Goal: Information Seeking & Learning: Understand process/instructions

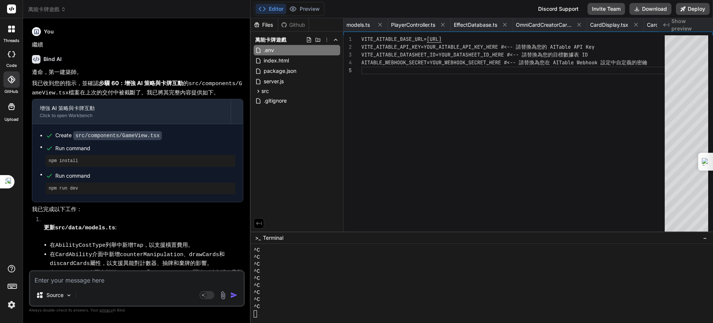
scroll to position [2293, 0]
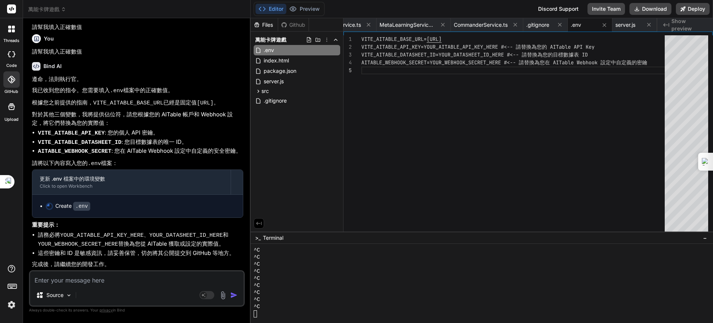
click at [490, 46] on div "VITE_AITABLE_BASE_URL= https://api.aitable.ai VITE_AITABLE_API_KEY=YOUR_AITABLE…" at bounding box center [515, 135] width 308 height 200
click at [536, 45] on div "VITE_AITABLE_BASE_URL= https://api.aitable.ai VITE_AITABLE_API_KEY=YOUR_AITABLE…" at bounding box center [515, 135] width 308 height 200
drag, startPoint x: 426, startPoint y: 45, endPoint x: 489, endPoint y: 43, distance: 62.8
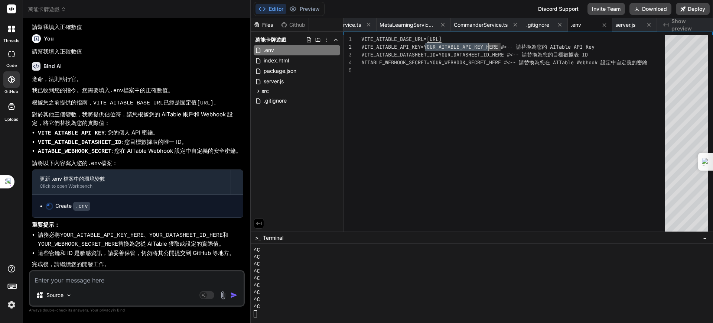
click at [489, 43] on div "VITE_AITABLE_BASE_URL= https://api.aitable.ai VITE_AITABLE_API_KEY=YOUR_AITABLE…" at bounding box center [515, 135] width 308 height 200
click at [513, 107] on div "VITE_AITABLE_BASE_URL= https://api.aitable.ai VITE_AITABLE_API_KEY=usk28GpdMJMA…" at bounding box center [515, 135] width 308 height 200
drag, startPoint x: 440, startPoint y: 52, endPoint x: 506, endPoint y: 51, distance: 66.1
click at [506, 51] on div "VITE_AITABLE_BASE_URL= https://api.aitable.ai VITE_AITABLE_API_KEY=usk28GpdMJMA…" at bounding box center [515, 135] width 308 height 200
click at [492, 77] on div "VITE_AITABLE_BASE_URL= https://api.aitable.ai VITE_AITABLE_API_KEY=usk28GpdMJMA…" at bounding box center [515, 135] width 308 height 200
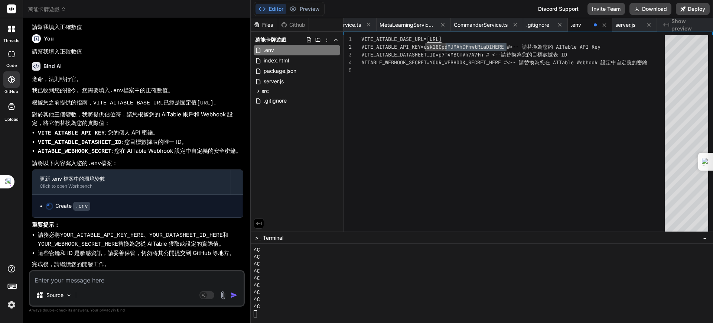
drag, startPoint x: 507, startPoint y: 45, endPoint x: 447, endPoint y: 43, distance: 60.6
click at [447, 43] on div "VITE_AITABLE_BASE_URL= https://api.aitable.ai VITE_AITABLE_API_KEY=usk28GpdMJMA…" at bounding box center [515, 135] width 308 height 200
click at [476, 89] on div "VITE_AITABLE_BASE_URL= https://api.aitable.ai VITE_AITABLE_API_KEY=usk28Gpusk28…" at bounding box center [515, 135] width 308 height 200
click at [517, 61] on div "VITE_AITABLE_BASE_URL= https://api.aitable.ai VITE_AITABLE_API_KEY=usk28Gpusk28…" at bounding box center [515, 135] width 308 height 200
click at [518, 61] on div "VITE_AITABLE_BASE_URL= https://api.aitable.ai VITE_AITABLE_API_KEY=usk28Gpusk28…" at bounding box center [515, 135] width 308 height 200
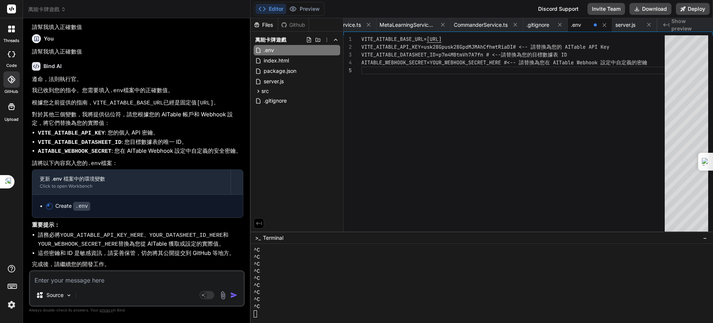
click at [518, 61] on div "VITE_AITABLE_BASE_URL= https://api.aitable.ai VITE_AITABLE_API_KEY=usk28Gpusk28…" at bounding box center [515, 135] width 308 height 200
click at [447, 60] on div "VITE_AITABLE_BASE_URL= https://api.aitable.ai VITE_AITABLE_API_KEY=usk28Gpusk28…" at bounding box center [515, 135] width 308 height 200
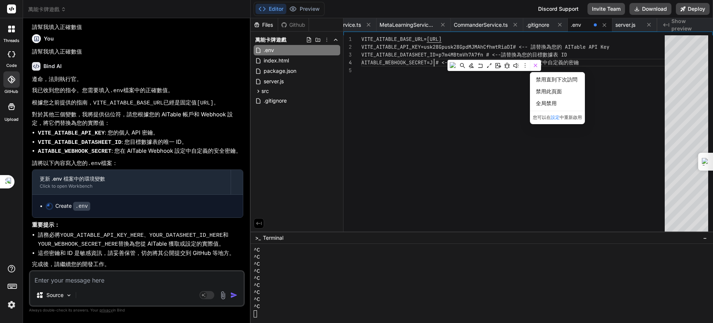
scroll to position [24, 0]
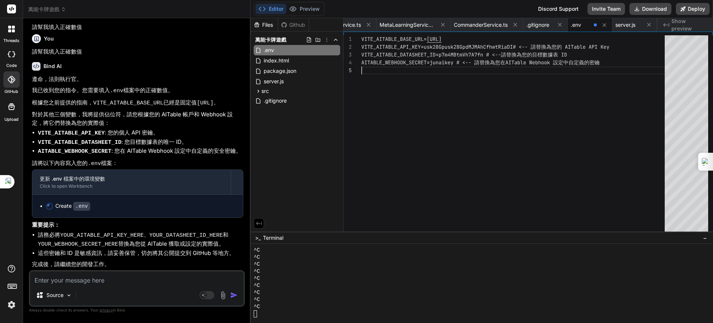
click at [504, 104] on div "VITE_AITABLE_BASE_URL= https://api.aitable.ai VITE_AITABLE_API_KEY=usk28Gpusk28…" at bounding box center [515, 135] width 308 height 200
type textarea "VITE_AITABLE_BASE_URL=https://api.aitable.ai VITE_AITABLE_API_KEY=usk28Gpusk28G…"
click at [590, 22] on div ".env" at bounding box center [581, 24] width 20 height 7
drag, startPoint x: 135, startPoint y: 285, endPoint x: 123, endPoint y: 280, distance: 13.0
click at [134, 285] on div "Source Agent Mode. When this toggle is activated, AI automatically makes decisi…" at bounding box center [137, 288] width 216 height 36
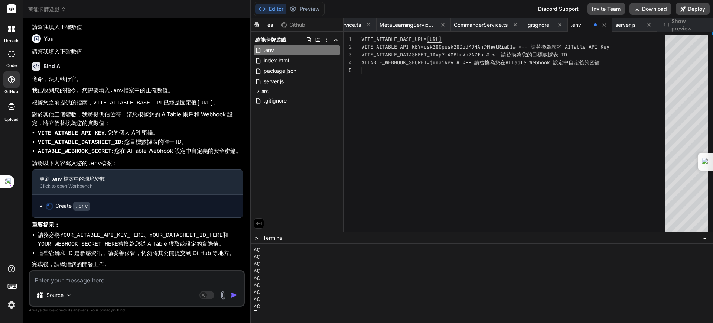
click at [103, 277] on textarea at bounding box center [136, 277] width 213 height 13
type textarea "j"
type textarea "x"
type textarea "ㄧ"
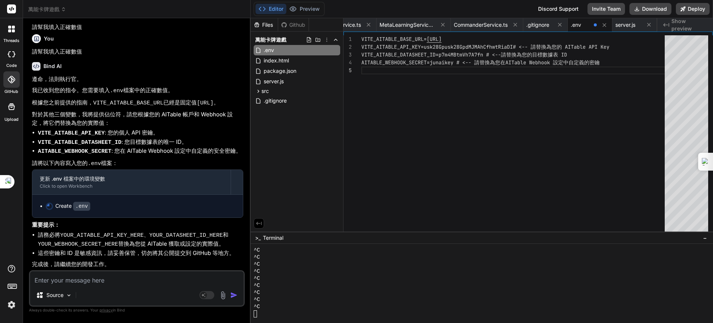
type textarea "x"
type textarea "已"
type textarea "x"
type textarea "已ㄊㄧ"
type textarea "x"
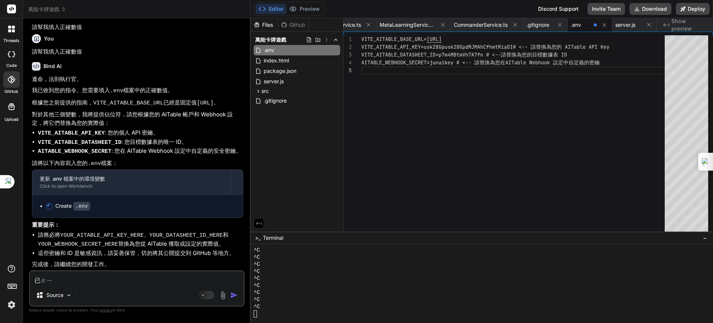
type textarea "已ㄊㄧㄢ"
type textarea "x"
type textarea "已填"
type textarea "x"
type textarea "已填ㄖ"
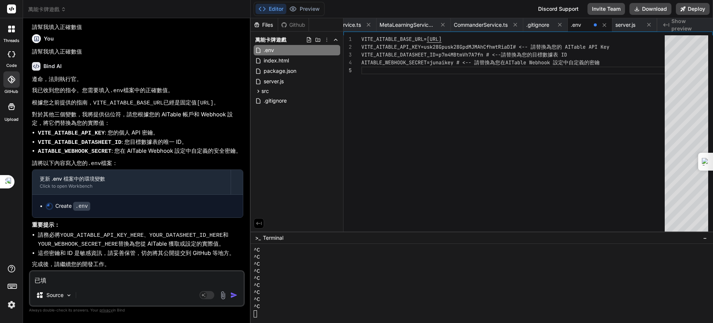
type textarea "x"
type textarea "已填ㄖㄨ"
type textarea "x"
type textarea "已填入"
type textarea "x"
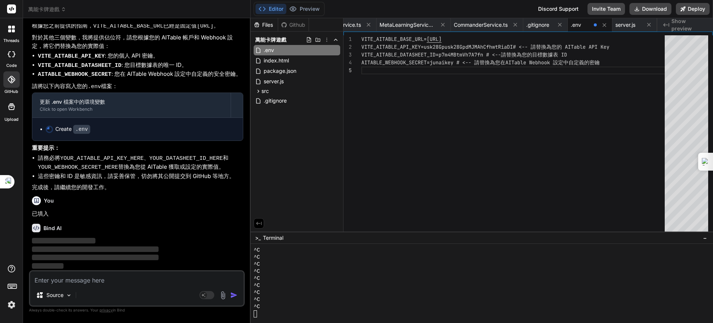
scroll to position [47598, 0]
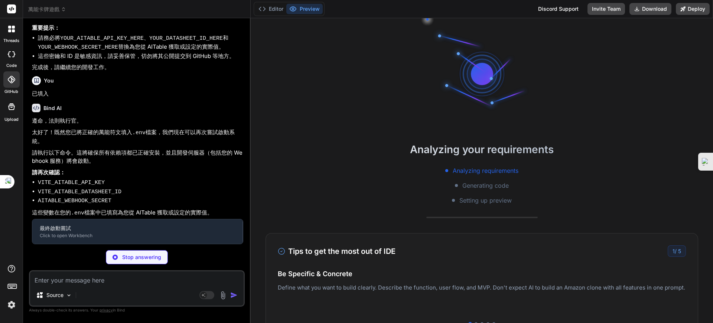
type textarea "x"
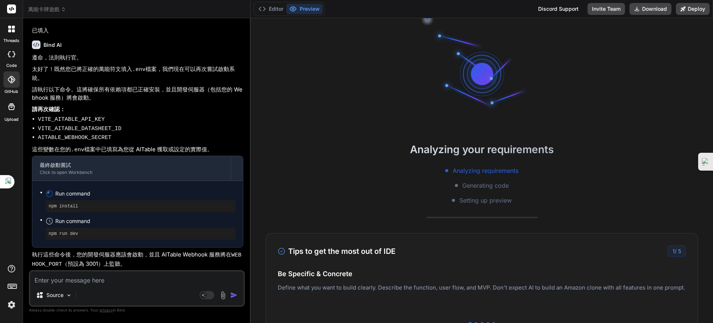
scroll to position [47776, 0]
click at [271, 8] on button "Editor" at bounding box center [270, 9] width 31 height 10
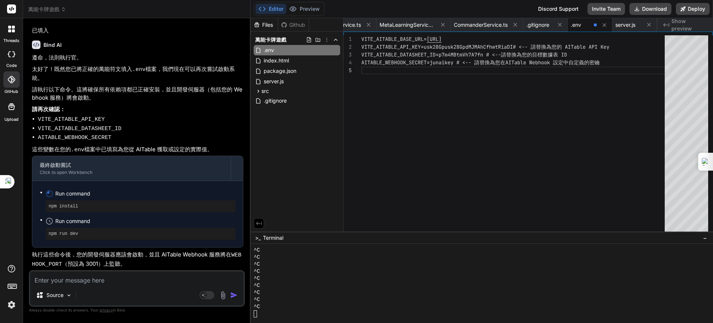
click at [111, 282] on textarea at bounding box center [136, 277] width 213 height 13
type textarea "ㄨ"
type textarea "x"
type textarea "ㄨ"
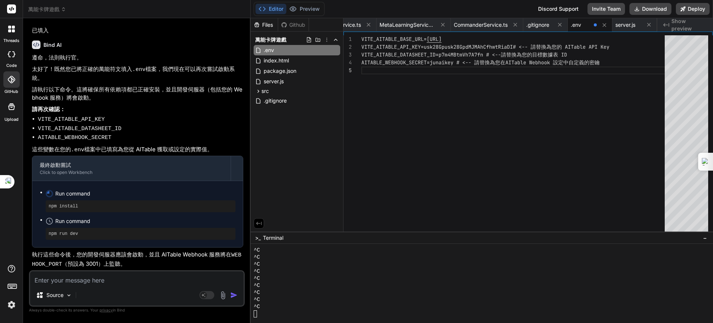
type textarea "x"
type textarea "ㄨ"
type textarea "x"
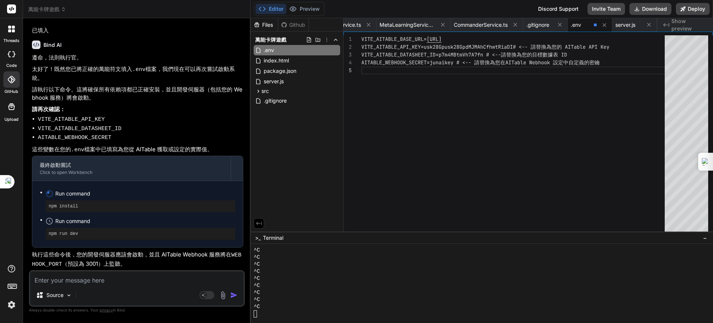
type textarea "ㄧ"
type textarea "x"
type textarea "ㄧㄝ"
type textarea "x"
type textarea "也"
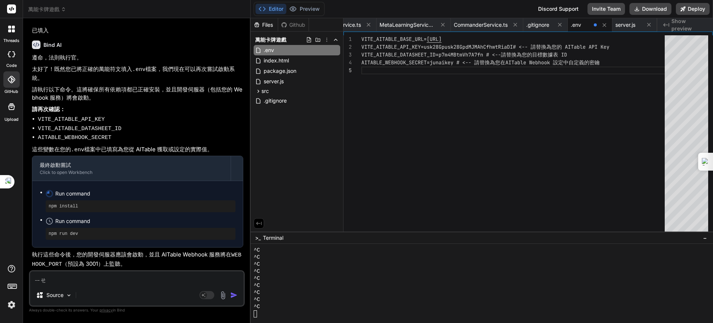
type textarea "x"
type textarea "也ㄙ"
type textarea "x"
type textarea "也ㄙㄡ"
type textarea "x"
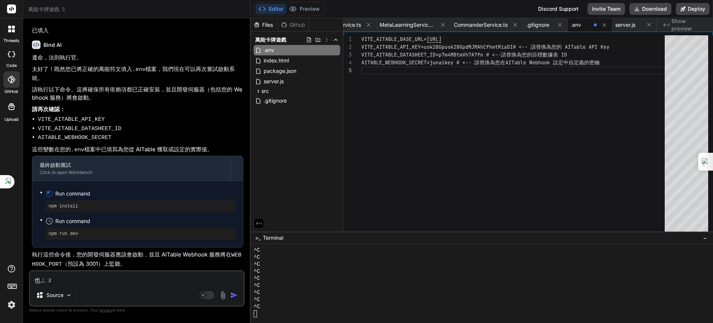
type textarea "也嗽"
type textarea "x"
type textarea "也"
type textarea "x"
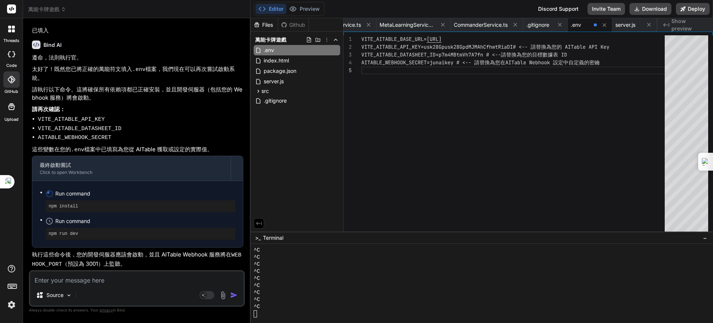
type textarea "ㄧ"
type textarea "x"
type textarea "ㄧㄡ"
type textarea "x"
type textarea "有"
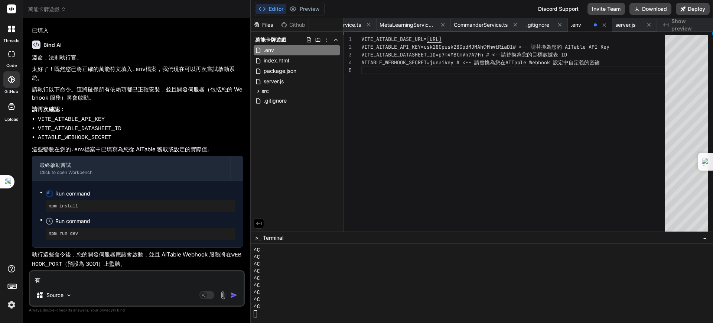
type textarea "x"
type textarea "有ㄩ"
type textarea "x"
type textarea "有ㄩㄥ"
type textarea "x"
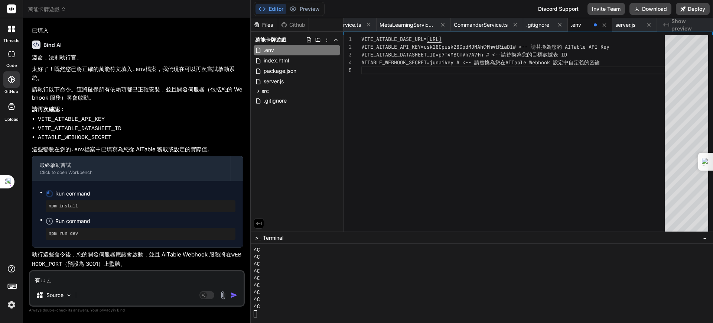
type textarea "有用"
type textarea "x"
type textarea "有用ㄇ"
type textarea "x"
type textarea "有用嗎"
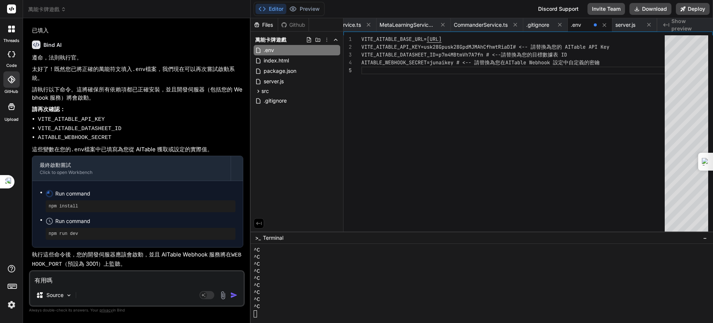
type textarea "x"
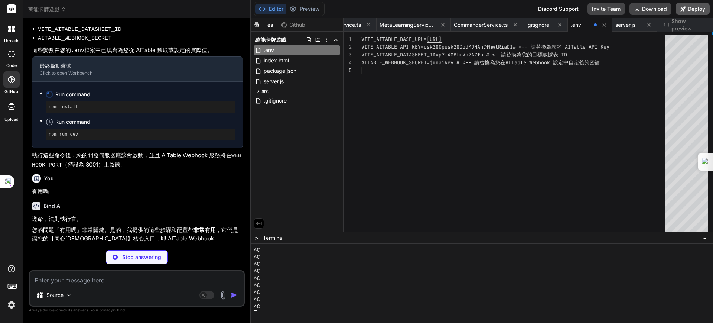
scroll to position [47853, 0]
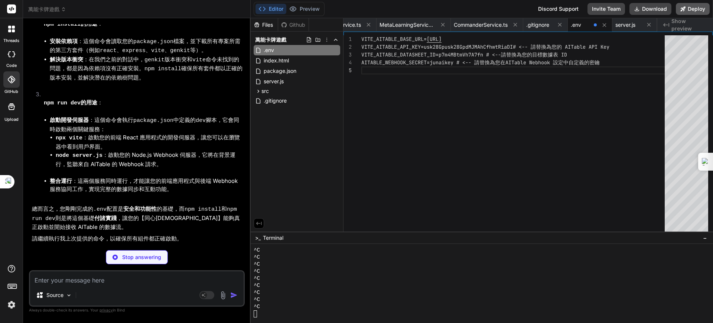
type textarea "x"
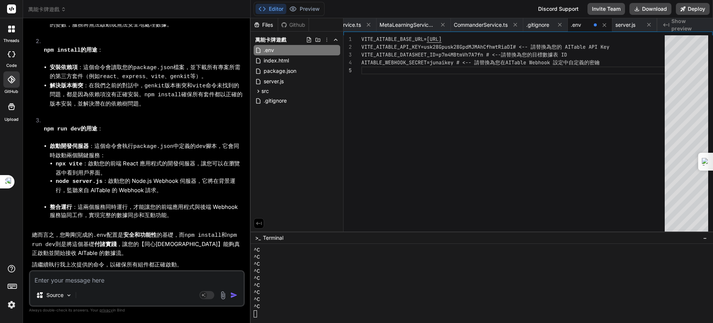
scroll to position [48202, 0]
click at [193, 200] on li "啟動開發伺服器 ：這個命令會執行 package.json 中定義的 dev 腳本，它會同時啟動兩個關鍵服務： npx vite ：啟動您的前端 React …" at bounding box center [146, 172] width 193 height 61
click at [103, 280] on textarea at bounding box center [136, 277] width 213 height 13
type textarea "ru4"
type textarea "x"
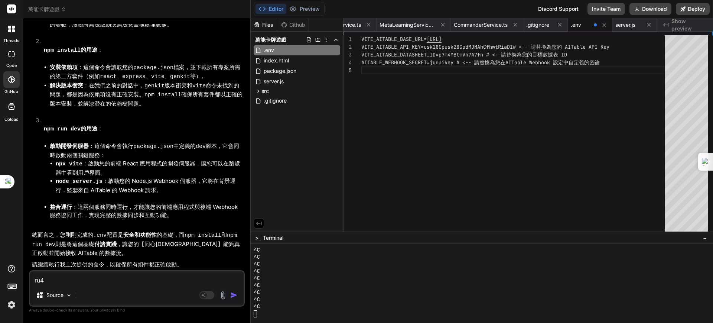
scroll to position [47970, 0]
click at [86, 276] on textarea "ru4" at bounding box center [136, 277] width 213 height 13
type textarea "ru4ㄐ"
type textarea "x"
type textarea "ru4ㄐㄧ"
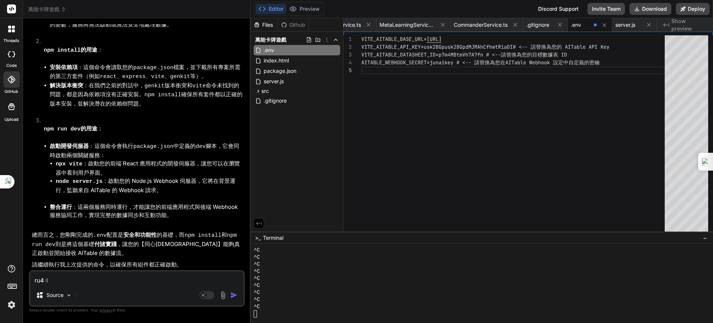
type textarea "x"
type textarea "ru4季"
type textarea "x"
type textarea "ru4季ㄒ"
type textarea "x"
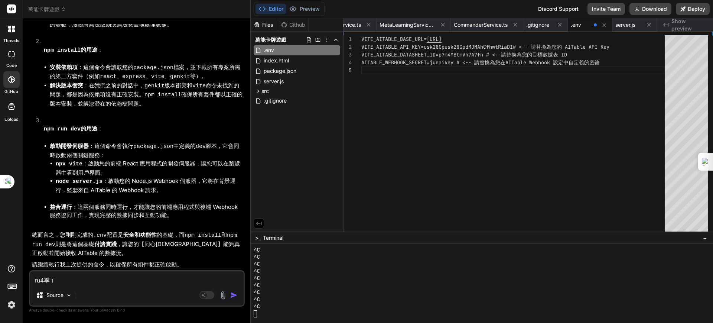
type textarea "ru4季ㄒㄩ"
type textarea "x"
type textarea "ru4繼續"
type textarea "x"
type textarea "ru4季"
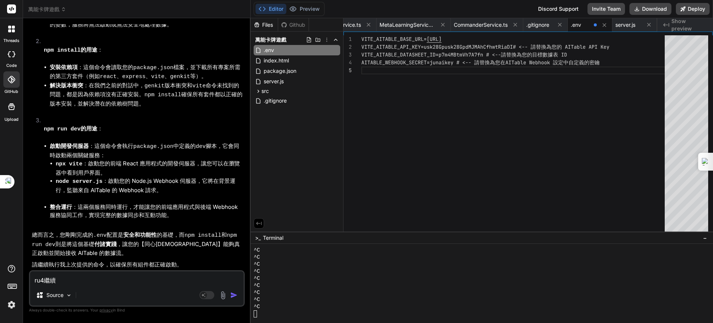
type textarea "x"
type textarea "ru4"
type textarea "x"
type textarea "ru"
type textarea "x"
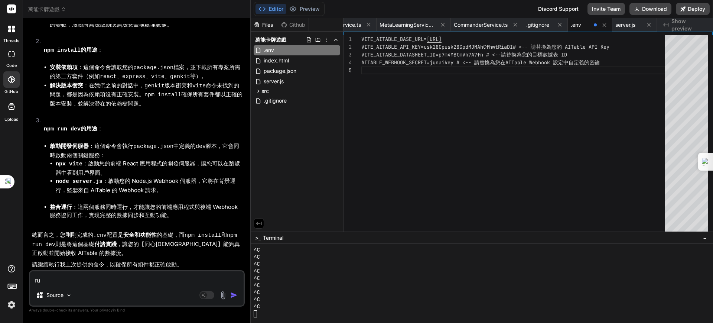
scroll to position [48202, 0]
drag, startPoint x: 129, startPoint y: 180, endPoint x: 191, endPoint y: 182, distance: 62.0
click at [191, 182] on li "node server.js ：啟動您的 Node.js Webhook 伺服器，它將在背景運行，監聽來自 AITable 的 Webhook 請求。" at bounding box center [149, 185] width 187 height 17
copy li "Node.js Webhook 伺服器"
click at [127, 101] on li "解決版本衝突 ：在我們之前的對話中， genkit 版本衝突和 vite 命令未找到的問題，都是因為依賴項沒有正確安裝。 npm install 確保所有套件…" at bounding box center [146, 94] width 193 height 27
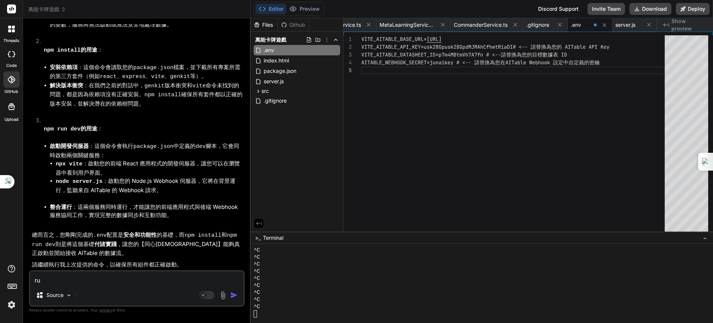
click at [104, 169] on li "npx vite ：啟動您的前端 React 應用程式的開發伺服器，讓您可以在瀏覽器中看到用戶界面。" at bounding box center [149, 167] width 187 height 17
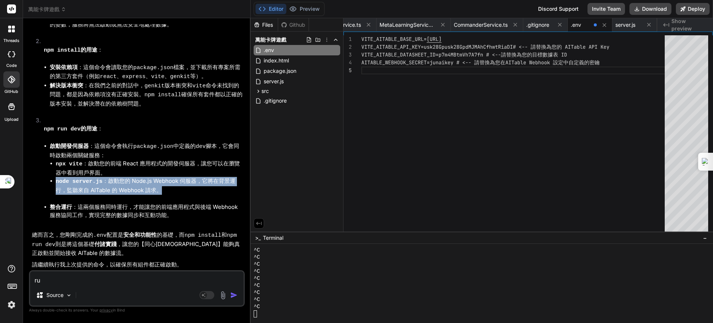
drag, startPoint x: 55, startPoint y: 180, endPoint x: 167, endPoint y: 188, distance: 113.1
click at [167, 188] on li "node server.js ：啟動您的 Node.js Webhook 伺服器，它將在背景運行，監聽來自 AITable 的 Webhook 請求。" at bounding box center [149, 185] width 187 height 17
copy li "node server.js ：啟動您的 Node.js Webhook 伺服器，它將在背景運行，監聽來自 AITable 的 Webhook 請求。"
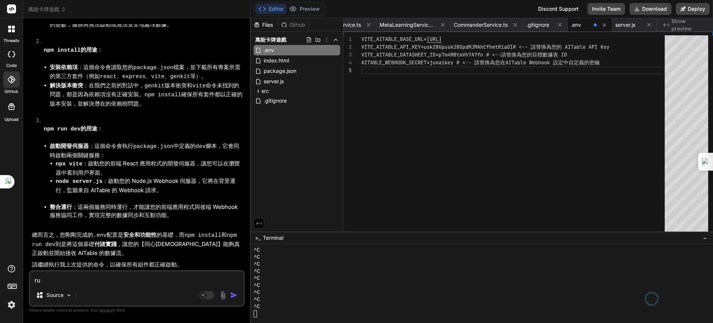
click at [88, 286] on div "ru Source Agent Mode. When this toggle is activated, AI automatically makes dec…" at bounding box center [137, 288] width 216 height 36
click at [70, 278] on textarea "ru" at bounding box center [136, 277] width 213 height 13
type textarea "r"
type textarea "x"
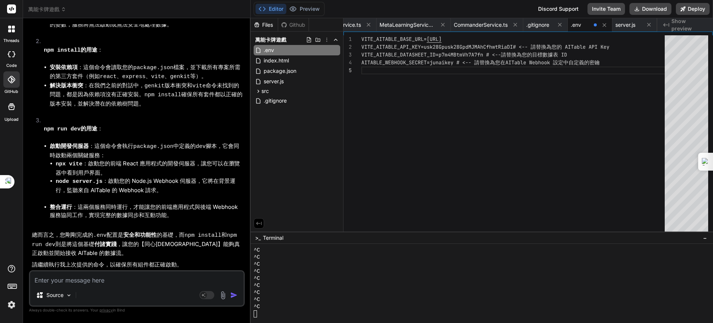
paste textarea "node server.js：啟動您的 Node.js Webhook 伺服器，它將在背景運行，監聽來自 AITable 的 Webhook 請求。"
type textarea "node server.js：啟動您的 Node.js Webhook 伺服器，它將在背景運行，監聽來自 AITable 的 Webhook 請求。"
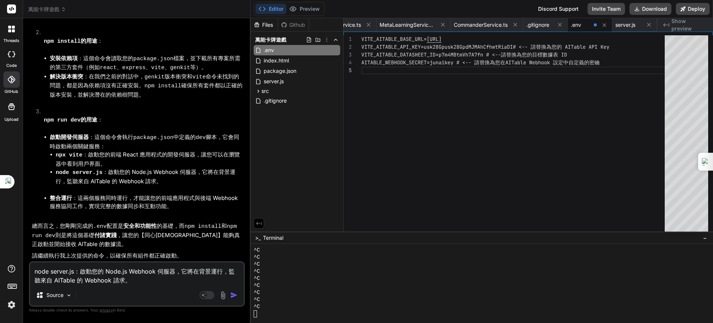
type textarea "x"
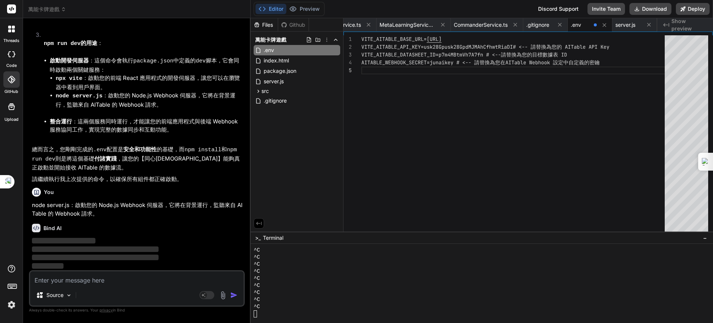
scroll to position [48287, 0]
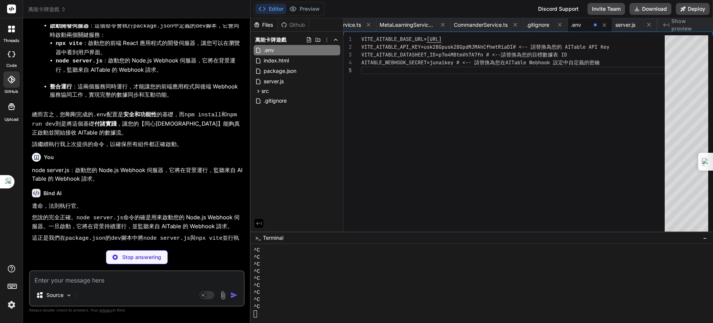
type textarea "x"
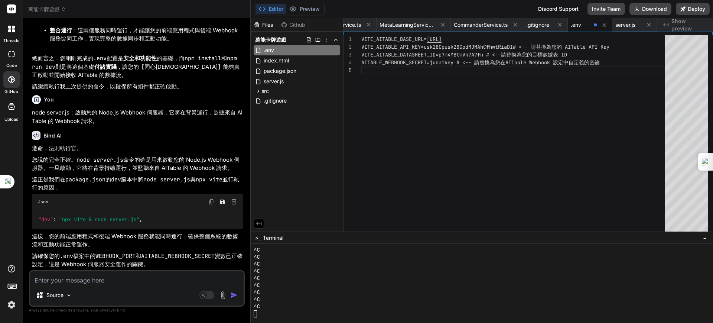
scroll to position [48600, 0]
click at [111, 282] on textarea at bounding box center [136, 277] width 213 height 13
type textarea "ㄒ"
type textarea "x"
type textarea "ㄒㄧ"
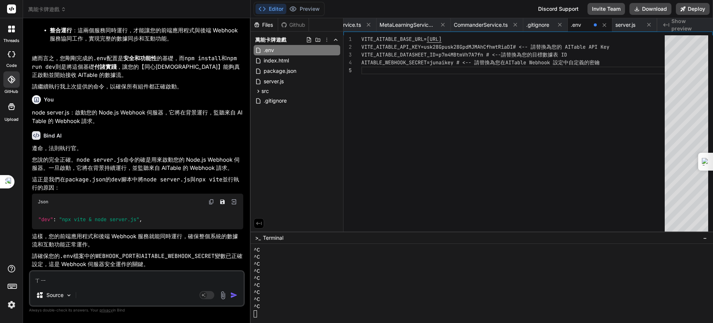
type textarea "x"
type textarea "ㄒㄧㄚ"
type textarea "x"
type textarea "下"
type textarea "x"
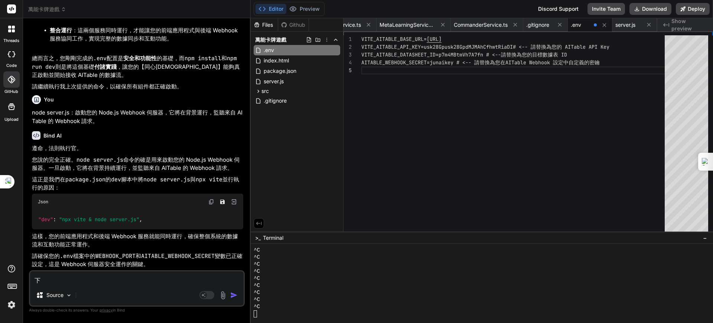
type textarea "下ㄧ"
type textarea "x"
type textarea "下一"
type textarea "x"
type textarea "下一ㄅ"
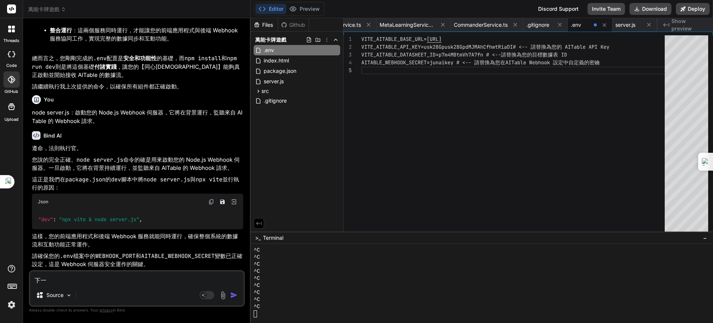
type textarea "x"
type textarea "下一ㄅㄨ"
type textarea "x"
type textarea "下一步"
type textarea "x"
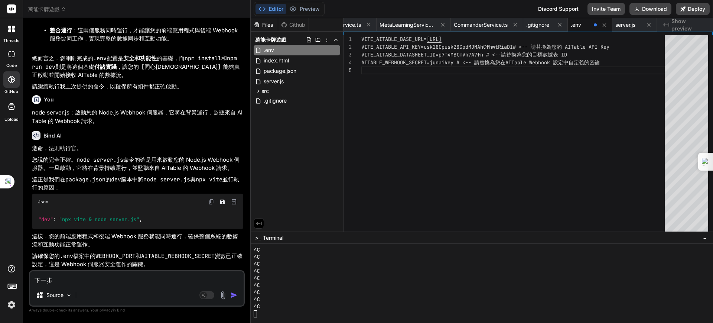
type textarea "下一步ㄉ"
type textarea "x"
type textarea "下一步ㄉㄞ"
type textarea "x"
type textarea "下一步代"
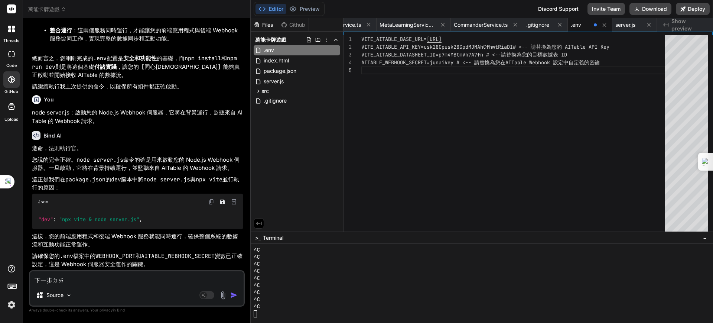
type textarea "x"
type textarea "下一步代ㄌ"
type textarea "x"
type textarea "下一步代ㄌㄧ"
type textarea "x"
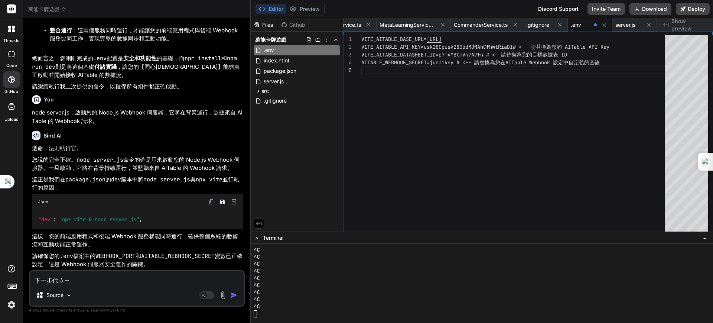
type textarea "下一步代理"
type textarea "x"
type textarea "下一步代理ㄨ"
type textarea "x"
type textarea "下一步代理ㄨㄛ"
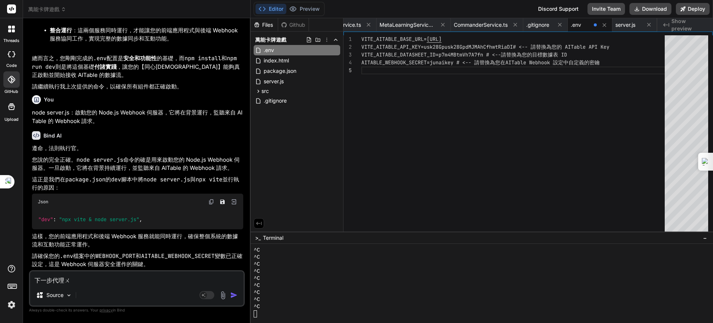
type textarea "x"
type textarea "下一步代理我"
type textarea "x"
type textarea "下一步代理我ㄨ"
type textarea "x"
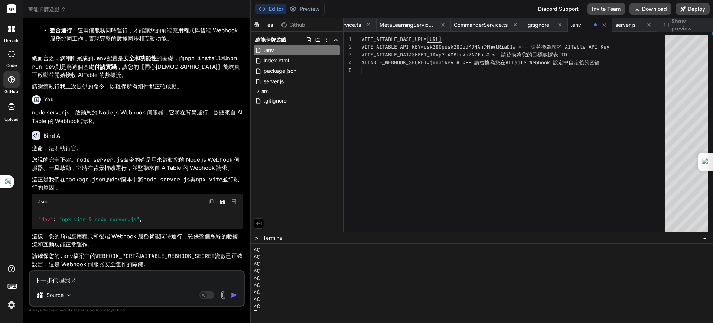
type textarea "下一步代理我ㄨㄢ"
type textarea "x"
type textarea "下一步代理我玩"
type textarea "x"
type textarea "下一步代理我玩ㄔ"
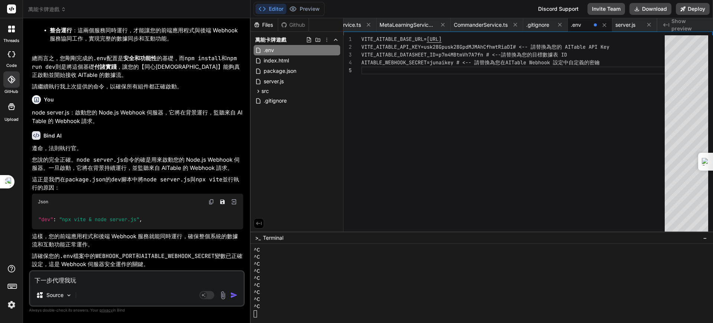
type textarea "x"
type textarea "下一步代理我玩ㄔㄥ"
type textarea "x"
type textarea "下一步代理我完成"
type textarea "x"
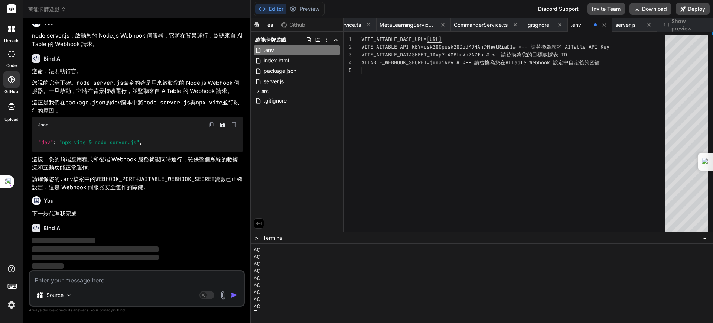
scroll to position [48677, 0]
click at [201, 293] on rect at bounding box center [203, 294] width 7 height 7
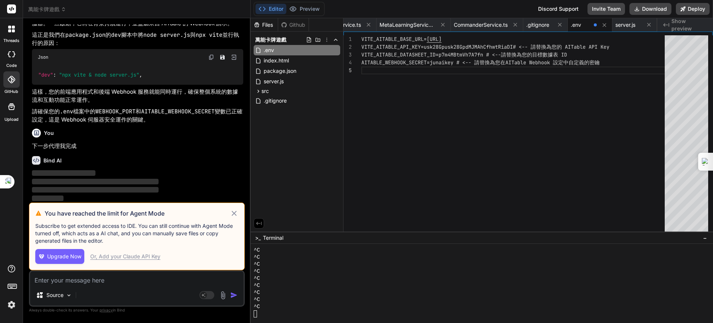
click at [128, 257] on div "Or, Add your Claude API Key" at bounding box center [125, 255] width 70 height 7
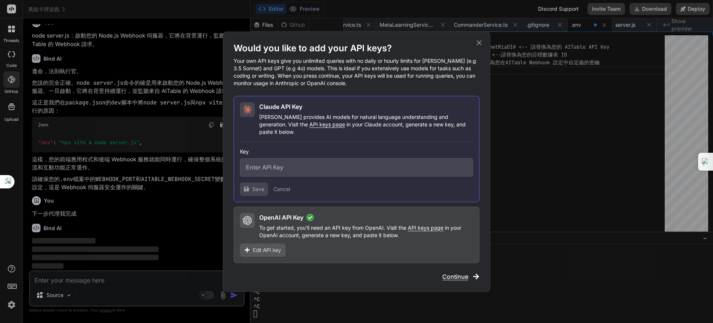
click at [309, 127] on span "API keys page" at bounding box center [327, 124] width 36 height 6
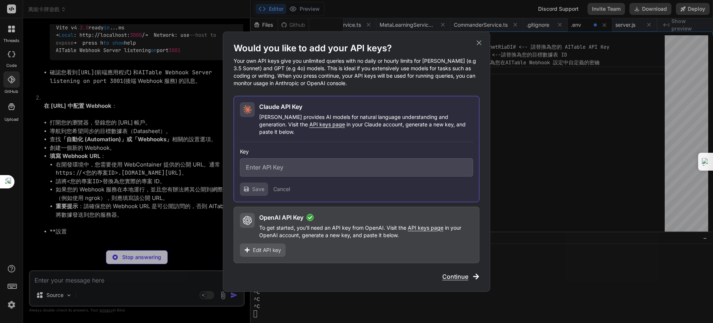
type textarea "x"
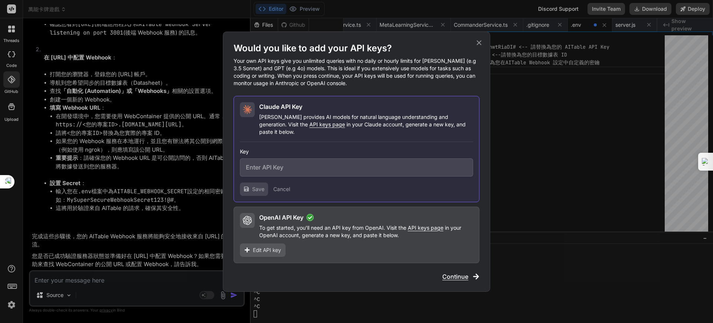
click at [283, 163] on input "text" at bounding box center [356, 167] width 233 height 18
paste input "sk-ant-api03-nXGkd4X7o9rabRKouhDoEWzIXaI6Bx2wllCjRx60AkBvyvTI5Qr8pgEbpmMx42DpWn…"
type input "sk-ant-api03-nXGkd4X7o9rabRKouhDoEWzIXaI6Bx2wllCjRx60AkBvyvTI5Qr8pgEbpmMx42DpWn…"
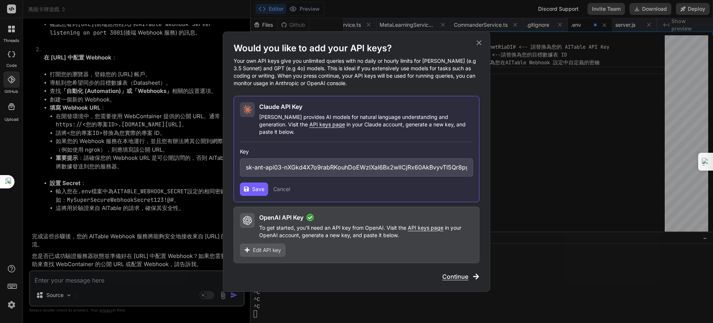
click at [255, 185] on span "Save" at bounding box center [258, 188] width 12 height 7
click at [477, 46] on icon at bounding box center [479, 43] width 8 height 8
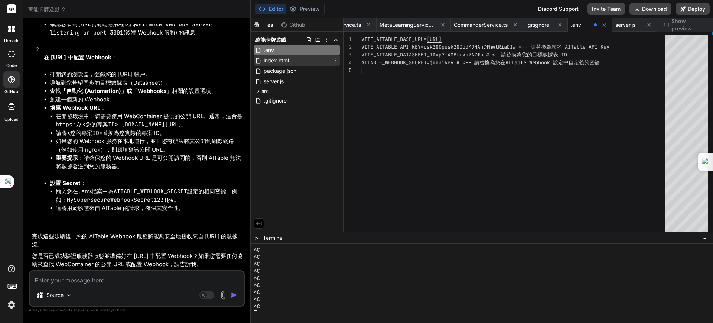
click at [284, 60] on span "index.html" at bounding box center [276, 60] width 27 height 9
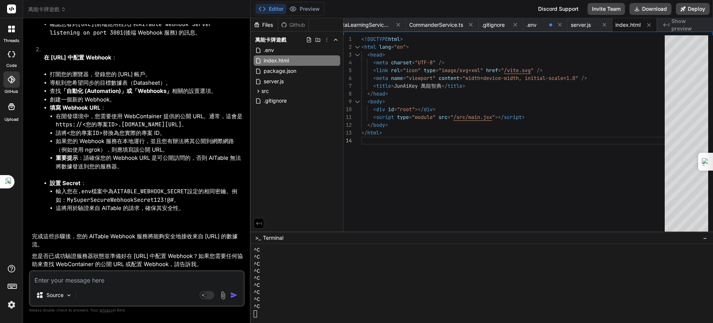
scroll to position [48909, 0]
drag, startPoint x: 151, startPoint y: 170, endPoint x: 118, endPoint y: 195, distance: 41.4
click at [118, 37] on li "確認您看到 http://localhost:3000/ (前端應用程式) 和 AITable Webhook Server listening on por…" at bounding box center [146, 28] width 193 height 17
drag, startPoint x: 55, startPoint y: 235, endPoint x: 225, endPoint y: 235, distance: 169.3
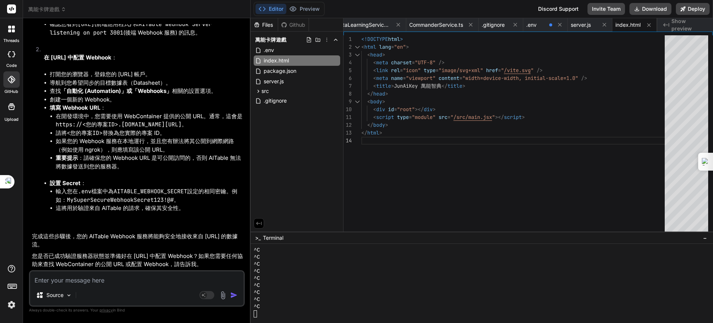
click at [225, 171] on ul "在開發環境中，您需要使用 WebContainer 提供的公開 URL。通常，這會是 https://<您的專案ID>.webcontainer.io/web…" at bounding box center [146, 141] width 193 height 59
click at [112, 137] on li "請將 <您的專案ID> 替換為您實際的專案 ID。" at bounding box center [149, 133] width 187 height 9
drag, startPoint x: 56, startPoint y: 234, endPoint x: 226, endPoint y: 234, distance: 170.4
click at [226, 129] on li "在開發環境中，您需要使用 WebContainer 提供的公開 URL。通常，這會是 https://<您的專案ID>.webcontainer.io/web…" at bounding box center [149, 120] width 187 height 17
copy code "https://<您的專案ID>.[DOMAIN_NAME][URL]"
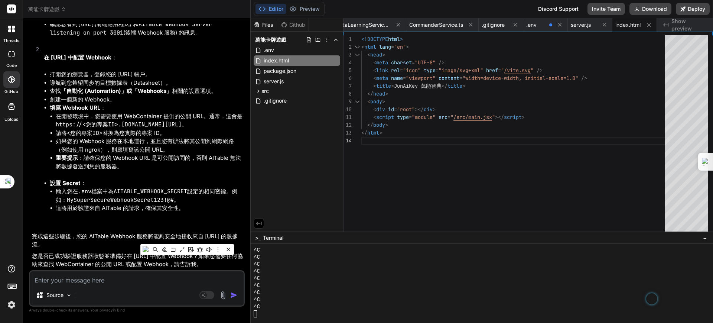
scroll to position [49067, 0]
click at [274, 50] on span ".env" at bounding box center [269, 50] width 12 height 9
type textarea "VITE_AITABLE_BASE_URL=https://api.aitable.ai VITE_AITABLE_API_KEY=usk28Gpusk28G…"
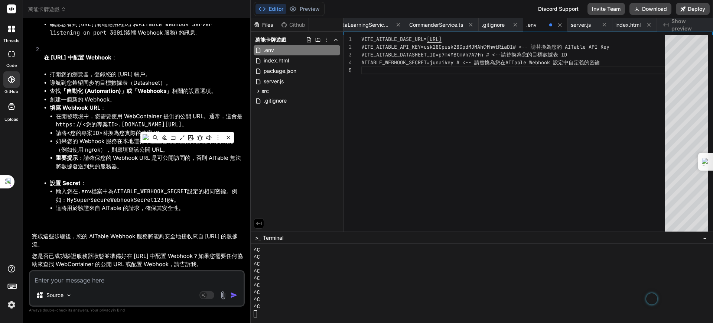
click at [131, 282] on textarea at bounding box center [136, 277] width 213 height 13
type textarea "已"
type textarea "x"
type textarea "已ㄨ"
type textarea "x"
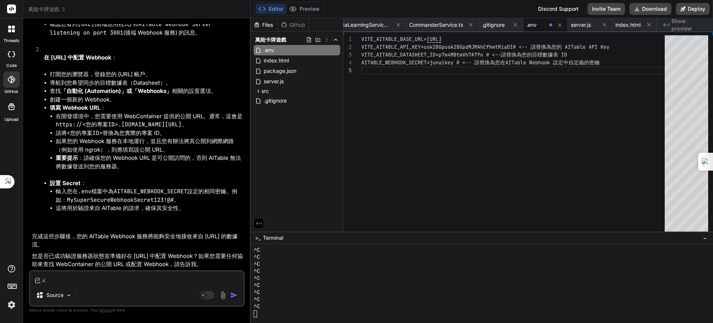
type textarea "已ㄨㄢ"
type textarea "x"
type textarea "已完"
type textarea "x"
type textarea "已完ㄔ"
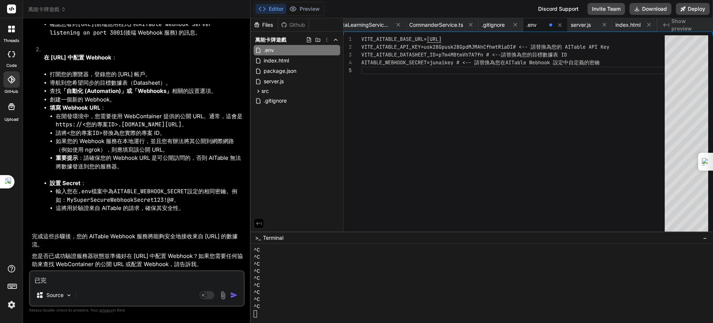
type textarea "x"
type textarea "已完ㄔㄥ"
type textarea "x"
type textarea "已完成"
type textarea "x"
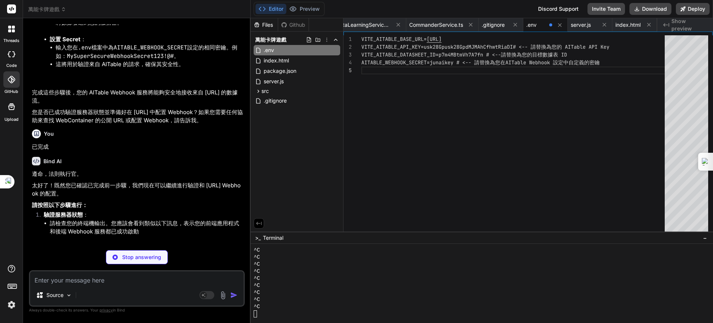
scroll to position [49144, 0]
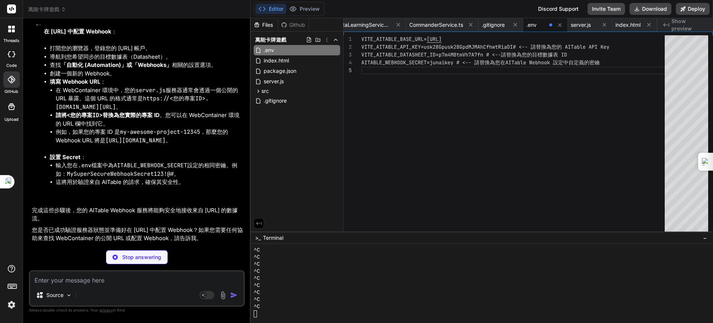
type textarea "x"
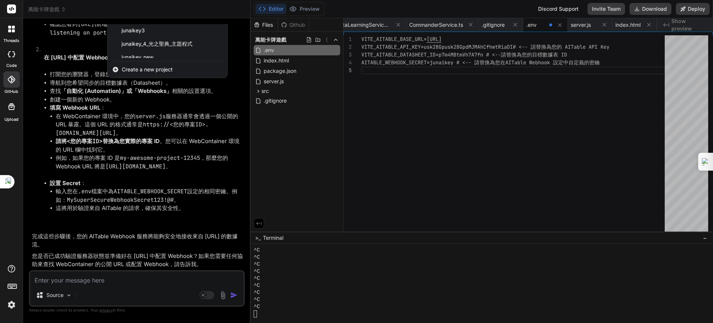
click at [235, 128] on div at bounding box center [356, 161] width 713 height 323
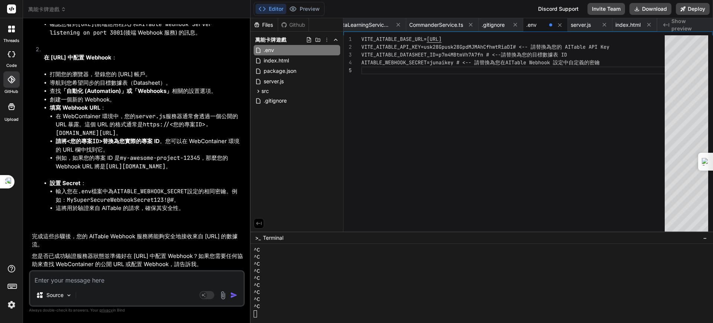
click at [288, 236] on div ">_ Terminal −" at bounding box center [482, 237] width 462 height 12
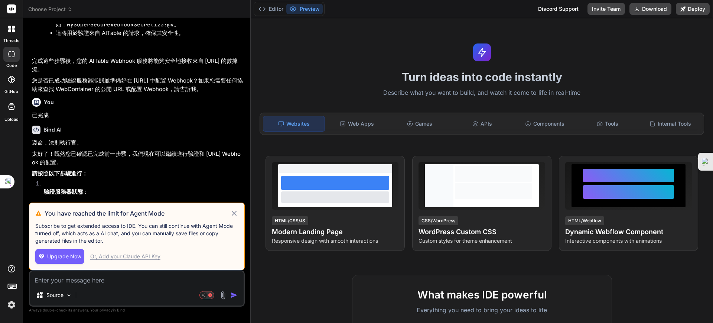
scroll to position [1259, 0]
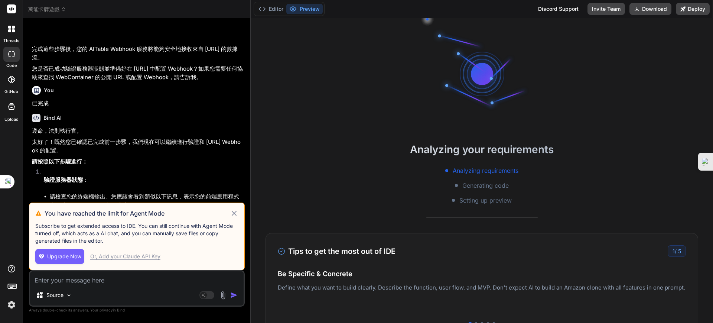
click at [234, 213] on icon at bounding box center [234, 213] width 9 height 9
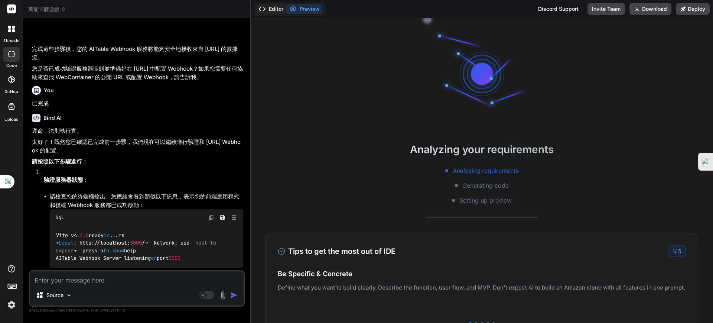
click at [271, 10] on button "Editor" at bounding box center [270, 9] width 31 height 10
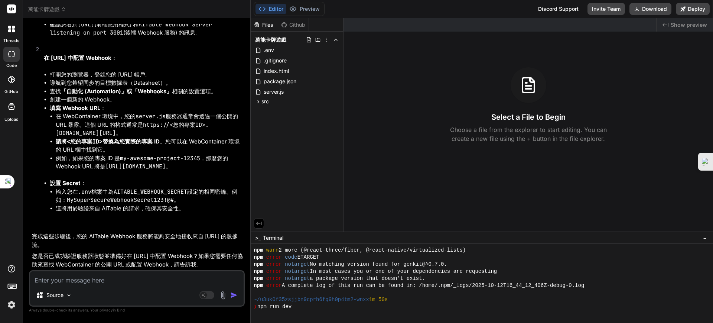
scroll to position [536, 0]
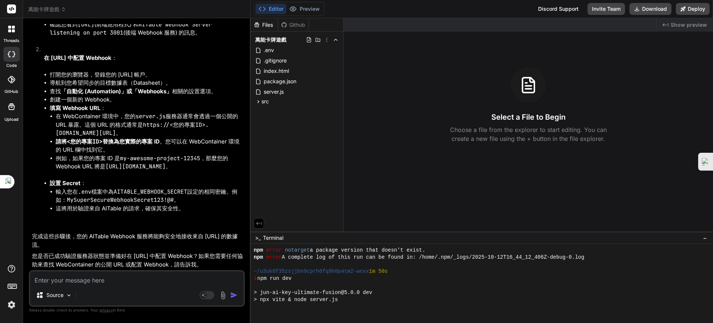
type textarea "x"
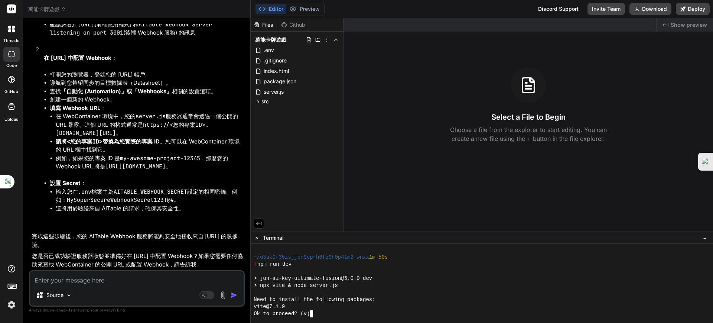
click at [313, 314] on textarea "Terminal input" at bounding box center [314, 313] width 3 height 7
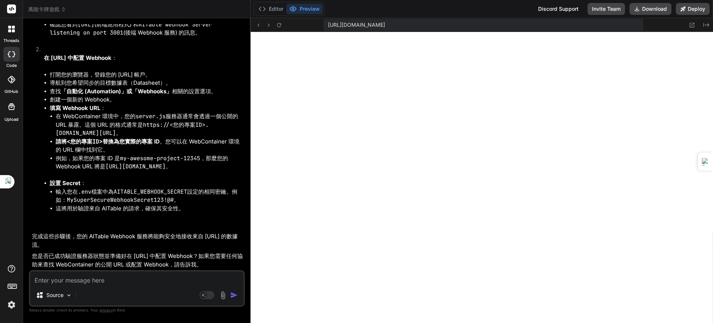
scroll to position [1100, 0]
click at [98, 281] on textarea at bounding box center [136, 277] width 213 height 13
paste textarea "[plugin:vite:import-analysis] Failed to resolve import "react" from "src/main.j…"
type textarea "[plugin:vite:import-analysis] Failed to resolve import "react" from "src/main.j…"
type textarea "x"
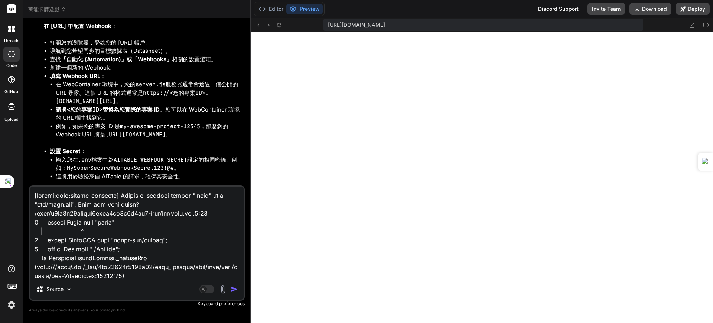
scroll to position [188, 0]
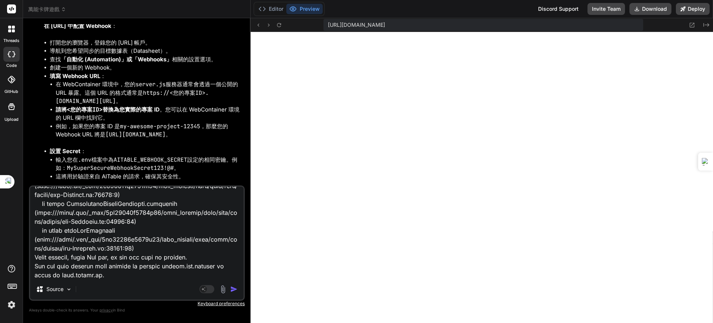
type textarea "[plugin:vite:import-analysis] Failed to resolve import "react" from "src/main.j…"
click at [233, 285] on img "button" at bounding box center [233, 288] width 7 height 7
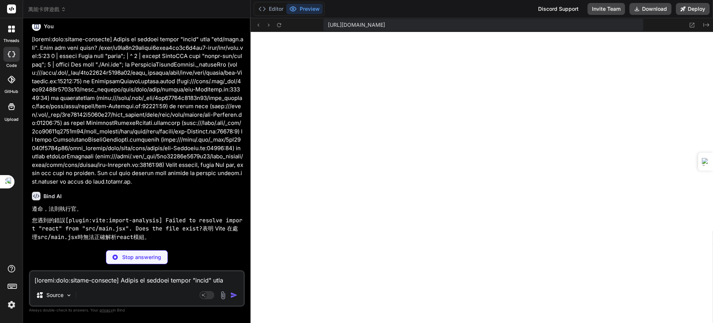
scroll to position [1766, 0]
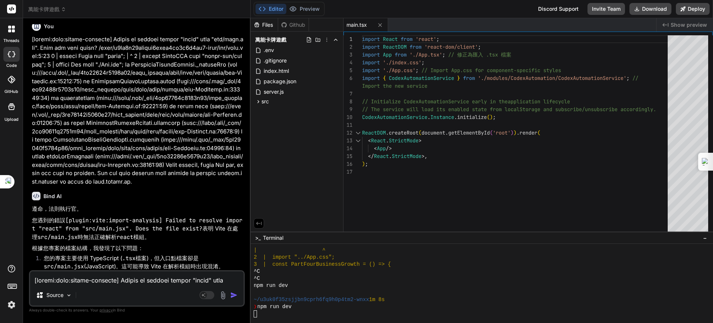
type textarea "x"
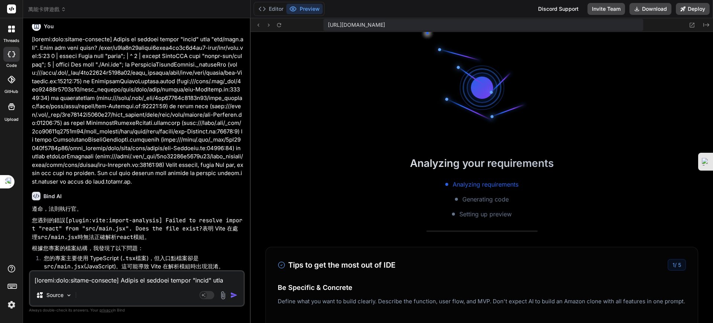
scroll to position [1651, 0]
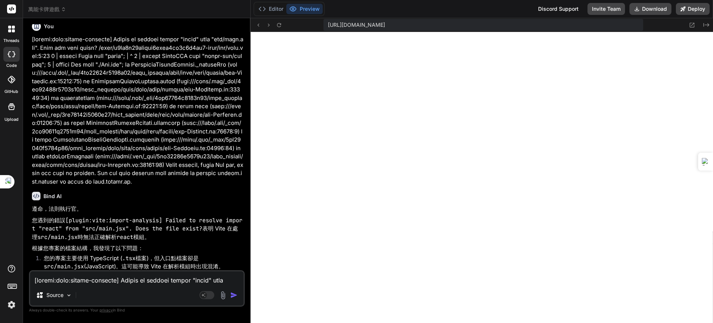
click at [100, 282] on textarea at bounding box center [136, 277] width 213 height 13
paste textarea "[plugin:vite:import-analysis] Failed to resolve import "react" from "src/main.j…"
type textarea "[plugin:vite:import-analysis] Failed to resolve import "react" from "src/main.j…"
type textarea "x"
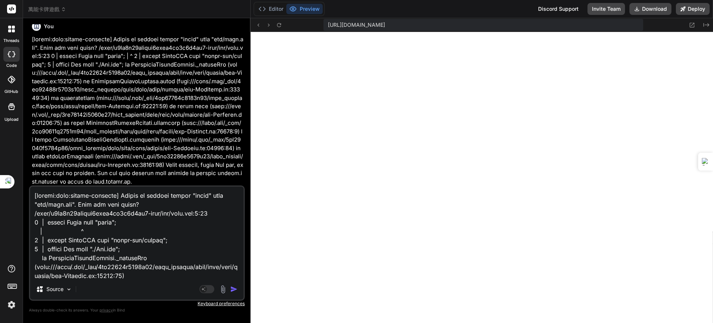
scroll to position [188, 0]
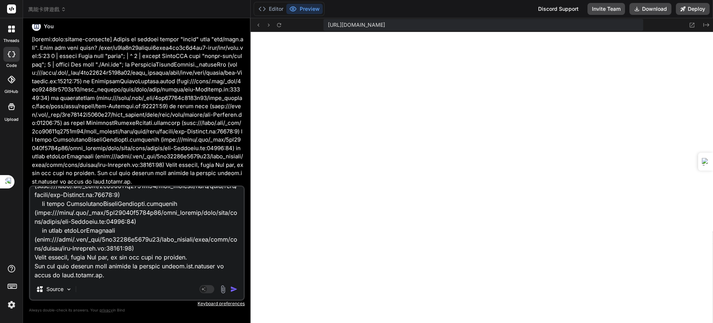
type textarea "[plugin:vite:import-analysis] Failed to resolve import "react" from "src/main.j…"
click at [232, 288] on img "button" at bounding box center [233, 288] width 7 height 7
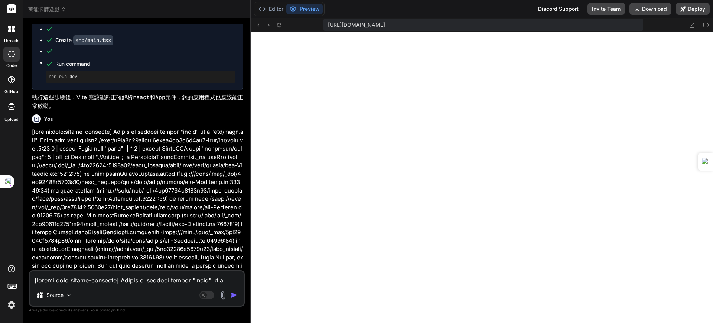
scroll to position [2093, 0]
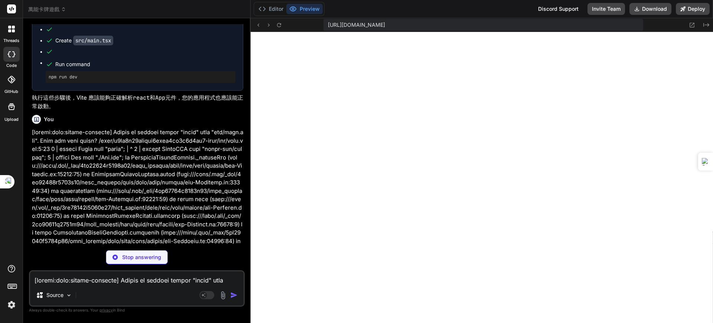
type textarea "x"
type textarea "<script type="module" src="/src/main.tsx"></script> </body> </html>"
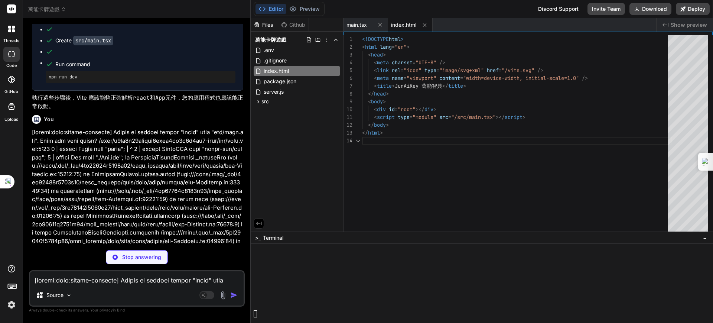
scroll to position [1721, 0]
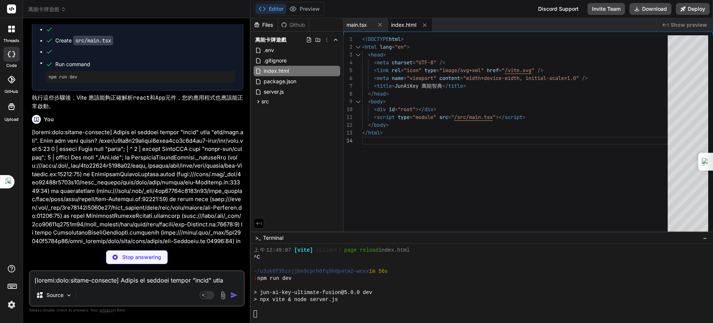
type textarea "x"
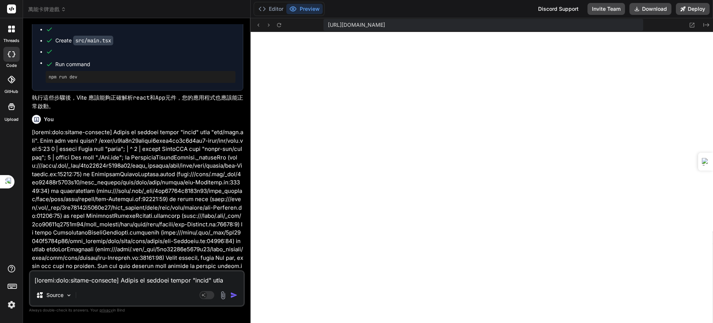
scroll to position [7054, 0]
click at [89, 282] on textarea at bounding box center [136, 277] width 213 height 13
paste textarea "[plugin:vite:import-analysis] Failed to resolve import "react" from "src/main.t…"
type textarea "[plugin:vite:import-analysis] Failed to resolve import "react" from "src/main.t…"
type textarea "x"
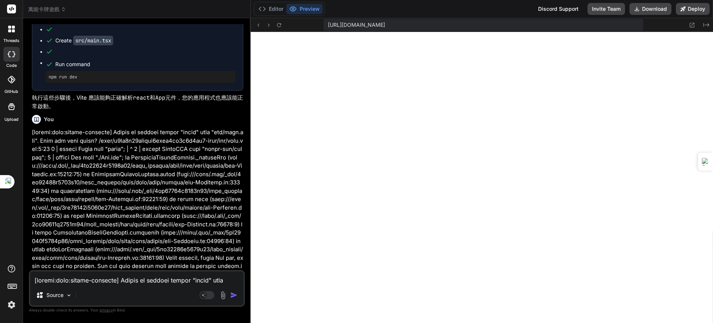
scroll to position [188, 0]
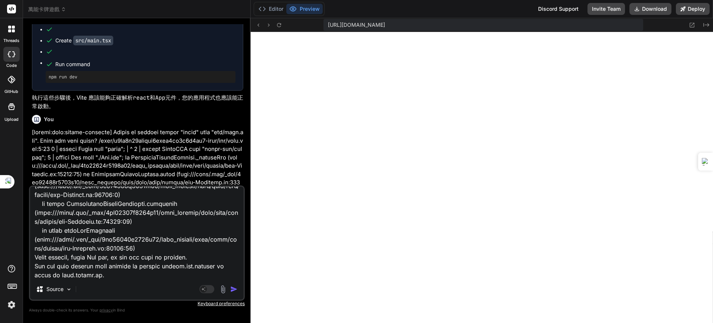
type textarea "[plugin:vite:import-analysis] Failed to resolve import "react" from "src/main.t…"
click at [234, 288] on img "button" at bounding box center [233, 288] width 7 height 7
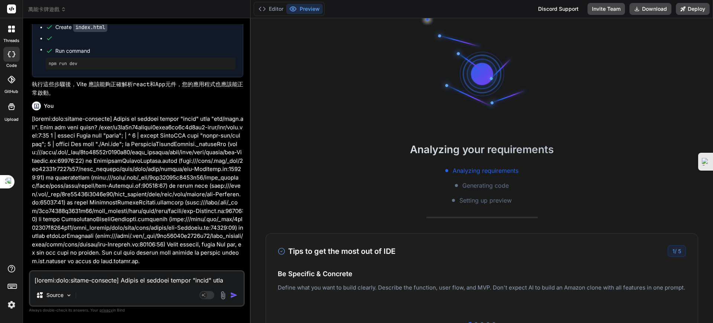
scroll to position [2455, 0]
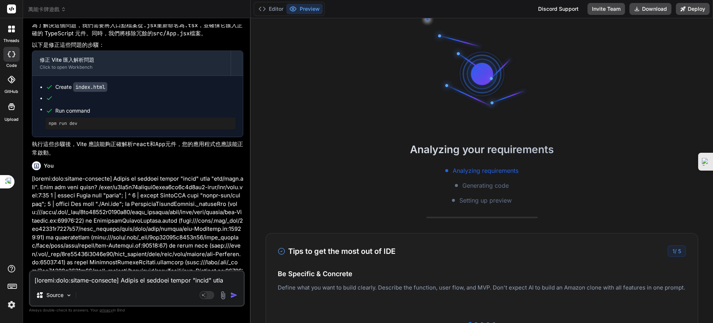
drag, startPoint x: 211, startPoint y: 252, endPoint x: 143, endPoint y: 224, distance: 73.4
click at [143, 224] on p at bounding box center [137, 249] width 211 height 150
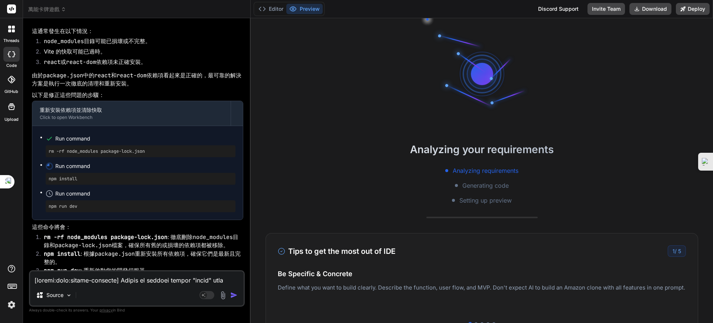
scroll to position [2870, 0]
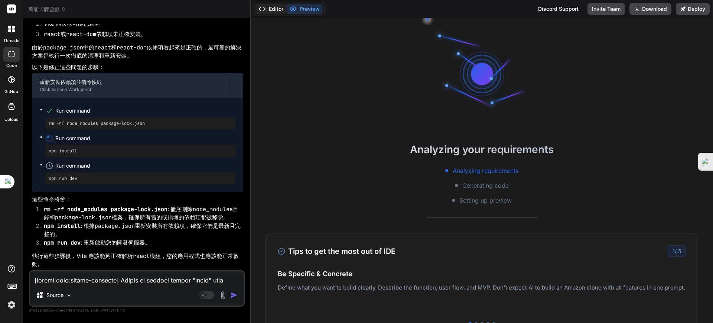
click at [275, 8] on button "Editor" at bounding box center [270, 9] width 31 height 10
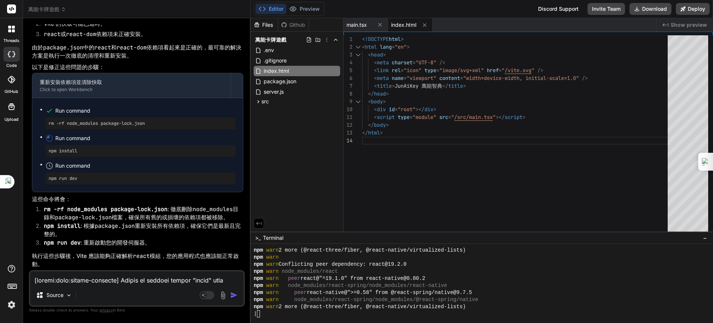
type textarea "x"
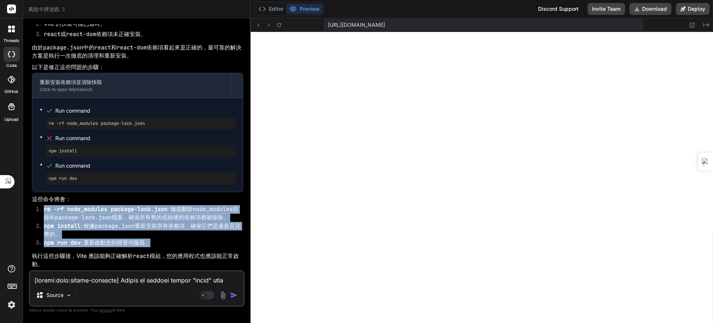
drag, startPoint x: 33, startPoint y: 204, endPoint x: 160, endPoint y: 246, distance: 132.9
click at [160, 246] on div "遵命，法則執行官。 您再次遇到 [plugin:vite:import-analysis] Failed to resolve import "react" …" at bounding box center [137, 114] width 211 height 309
copy ol "rm -rf node_modules package-lock.json : 徹底刪除 node_modules 目錄和 package-lock.json…"
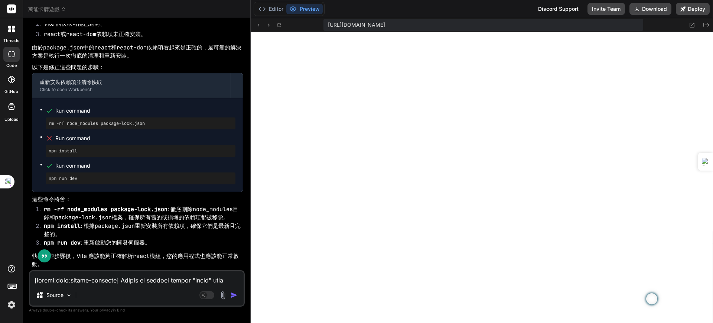
click at [69, 282] on textarea at bounding box center [136, 277] width 213 height 13
paste textarea "rm -rf node_modules package-lock.json: 徹底刪除 node_modules 目錄和 package-lock.json …"
type textarea "rm -rf node_modules package-lock.json: 徹底刪除 node_modules 目錄和 package-lock.json …"
type textarea "x"
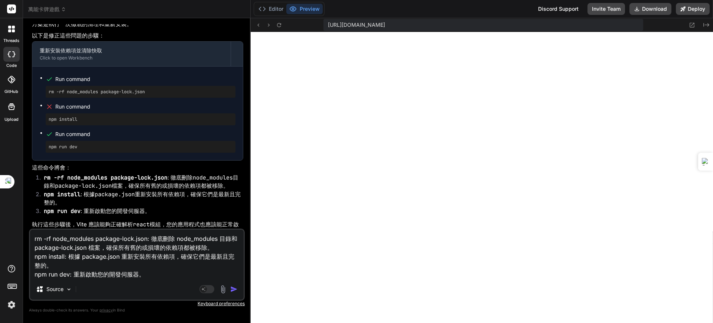
type textarea "rm -rf node_modules package-lock.json: 徹底刪除 node_modules 目錄和 package-lock.json …"
click at [233, 287] on img "button" at bounding box center [233, 288] width 7 height 7
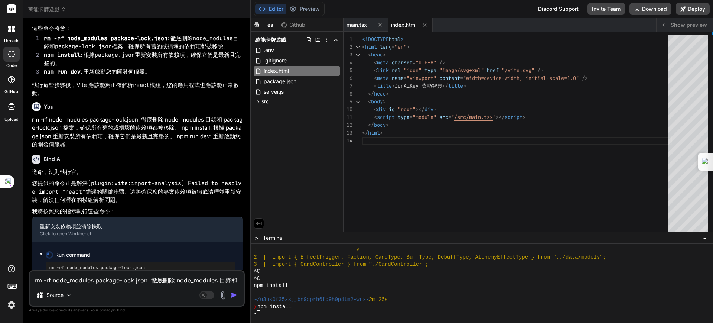
scroll to position [3129, 0]
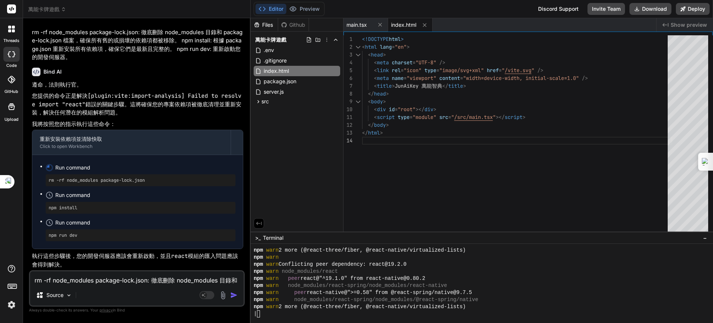
type textarea "x"
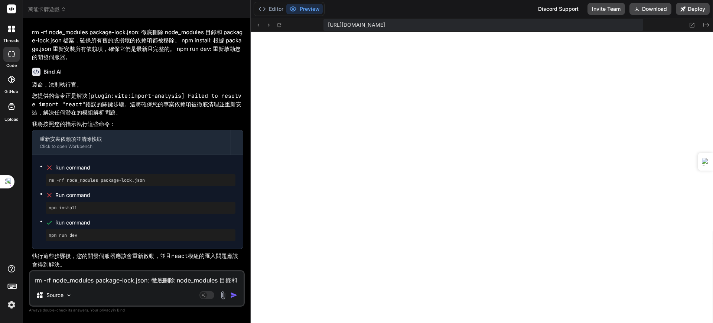
click at [73, 281] on textarea "rm -rf node_modules package-lock.json: 徹底刪除 node_modules 目錄和 package-lock.json …" at bounding box center [136, 277] width 213 height 13
paste textarea "[plugin:vite:import-analysis] Failed to resolve import "react" from "src/main.t…"
type textarea "[plugin:vite:import-analysis] Failed to resolve import "react" from "src/main.t…"
type textarea "x"
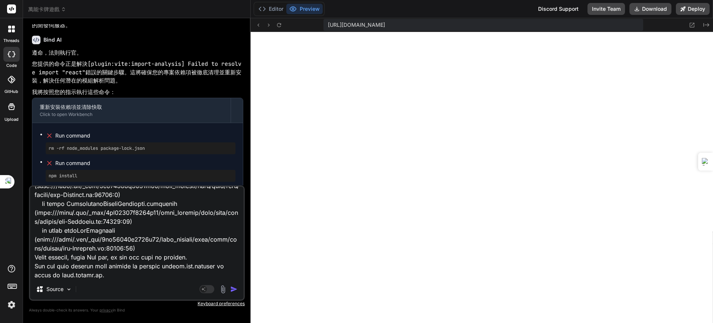
type textarea "[plugin:vite:import-analysis] Failed to resolve import "react" from "src/main.t…"
click at [232, 288] on img "button" at bounding box center [233, 288] width 7 height 7
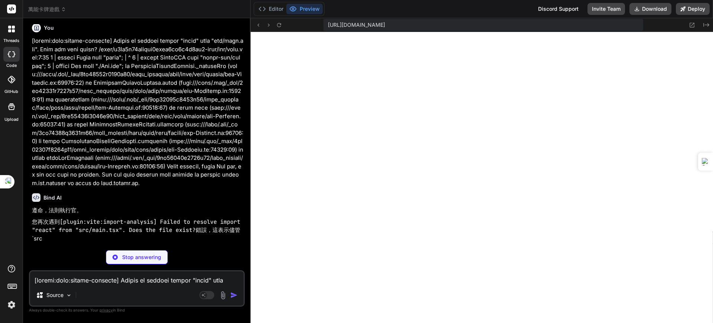
scroll to position [3348, 0]
type textarea "x"
type textarea "} }, "include": ["src"], "references": [{ "path": "./tsconfig.node.json" }] }"
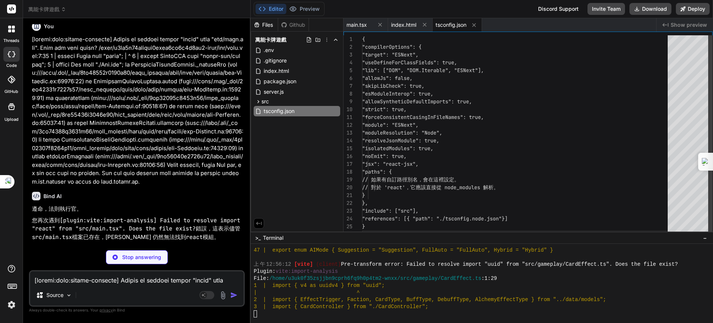
type textarea "x"
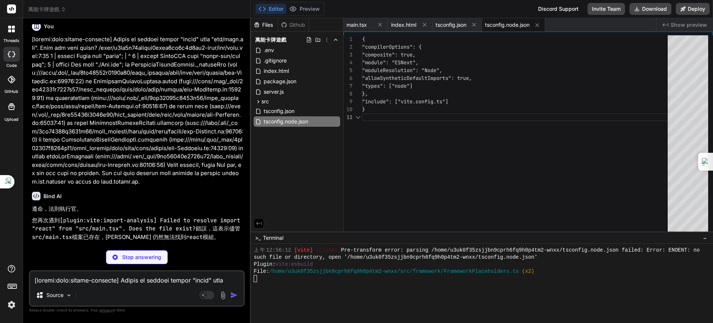
type textarea "x"
type textarea "import { defineConfig } from 'vite'; import react from '@vitejs/plugin-react'; …"
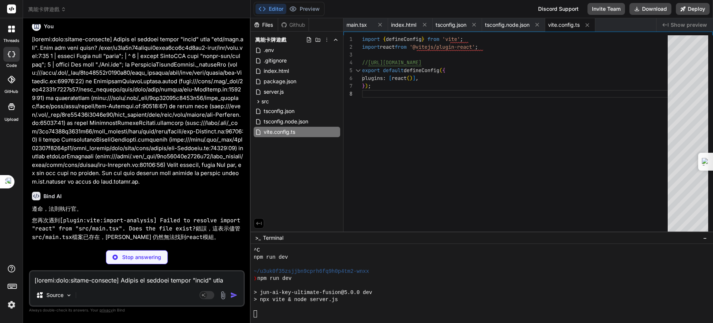
type textarea "x"
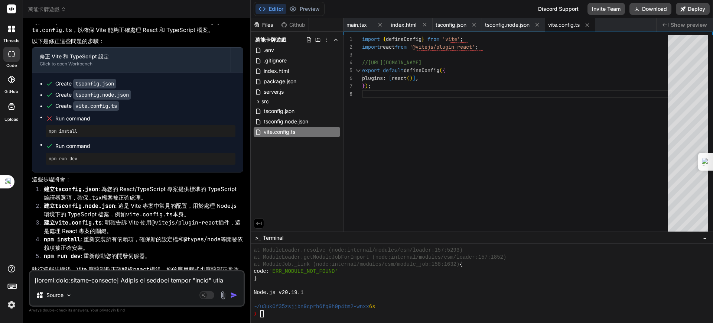
scroll to position [3689, 0]
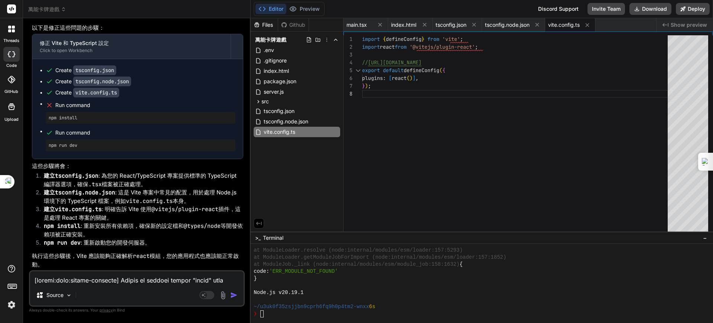
click at [118, 274] on textarea at bounding box center [136, 277] width 213 height 13
drag, startPoint x: 35, startPoint y: 169, endPoint x: 129, endPoint y: 263, distance: 133.4
click at [129, 263] on div "遵命，法則執行官。 您再次遇到 [plugin:vite:import-analysis] Failed to resolve import "react" …" at bounding box center [137, 82] width 211 height 373
copy div "這些步驟將會： 建立 tsconfig.json : 為您的 React/TypeScript 專案提供標準的 TypeScript 編譯器選項，確保 .ts…"
click at [84, 277] on textarea at bounding box center [136, 277] width 213 height 13
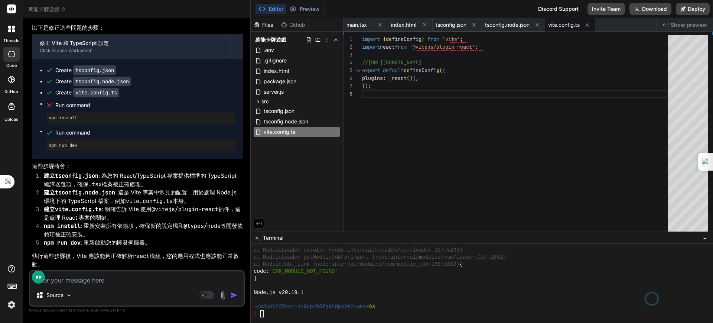
paste textarea "這些步驟將會： 建立 tsconfig.json: 為您的 React/TypeScript 專案提供標準的 TypeScript 編譯器選項，確保 .tsx…"
type textarea "這些步驟將會： 建立 tsconfig.json: 為您的 React/TypeScript 專案提供標準的 TypeScript 編譯器選項，確保 .tsx…"
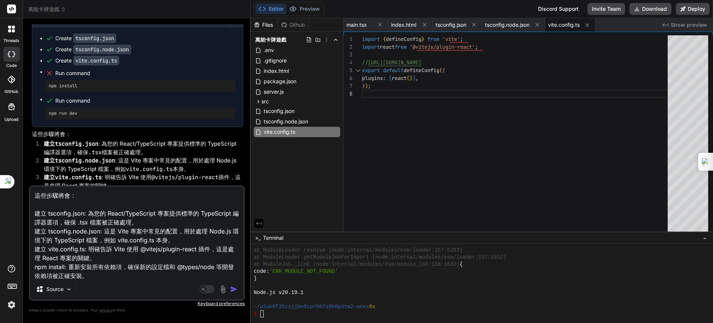
scroll to position [27, 0]
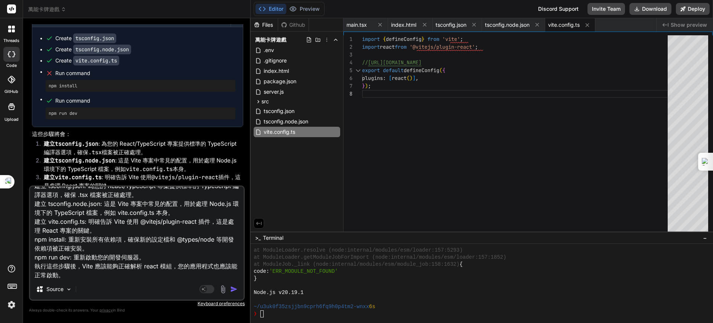
type textarea "x"
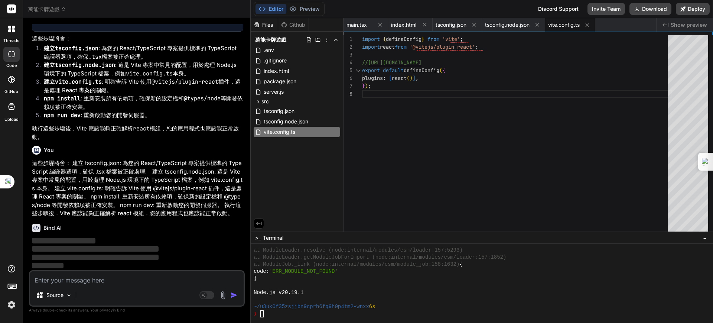
scroll to position [3815, 0]
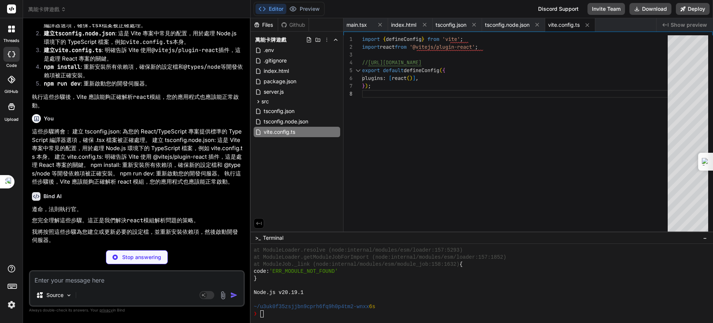
type textarea "x"
type textarea "} }, "include": ["src"], "references": [{ "path": "./tsconfig.node.json" }] }"
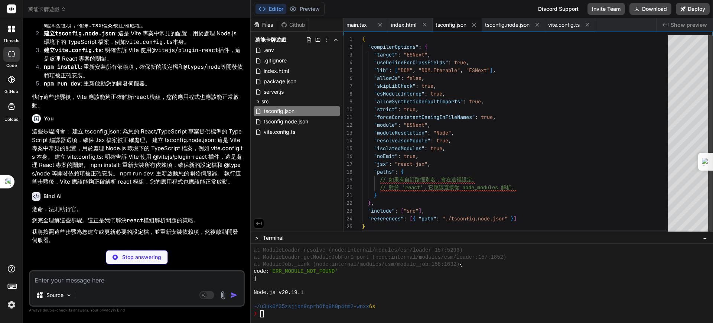
type textarea "x"
type textarea "import { defineConfig } from 'vite'; import react from '@vitejs/plugin-react'; …"
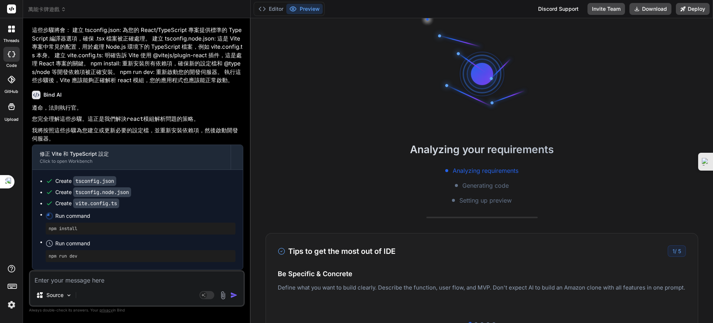
scroll to position [3955, 0]
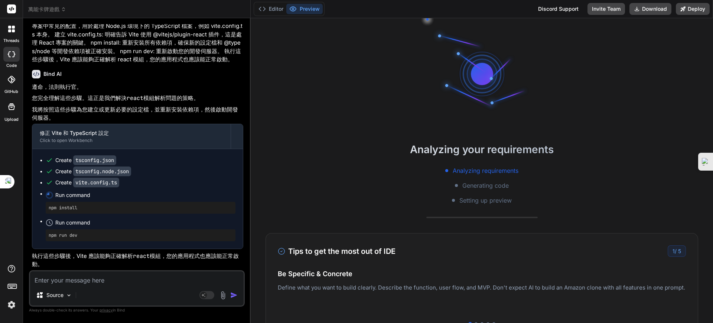
type textarea "x"
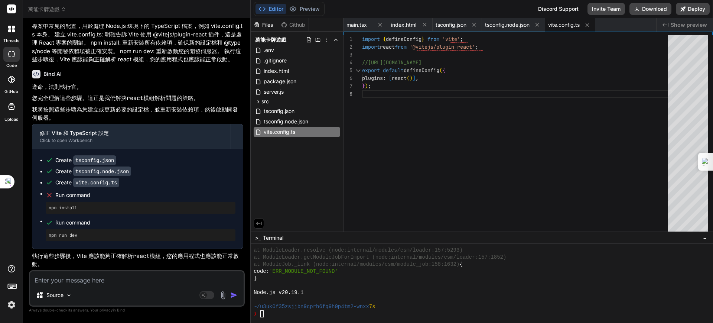
scroll to position [3969, 0]
click at [144, 254] on code "react" at bounding box center [141, 255] width 17 height 7
click at [288, 289] on div "at ModuleLoader.resolve (node:internal/modules/esm/loader:157:5293) at ModuleLo…" at bounding box center [478, 282] width 449 height 71
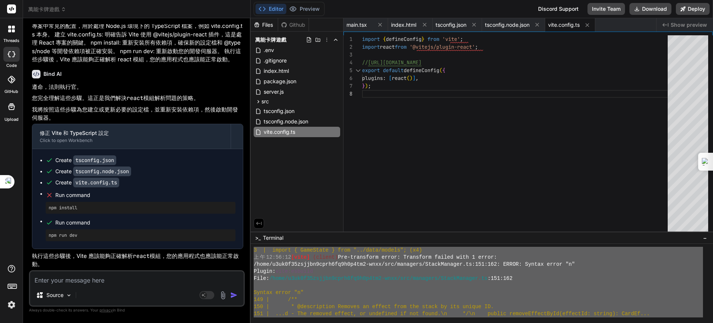
scroll to position [0, 0]
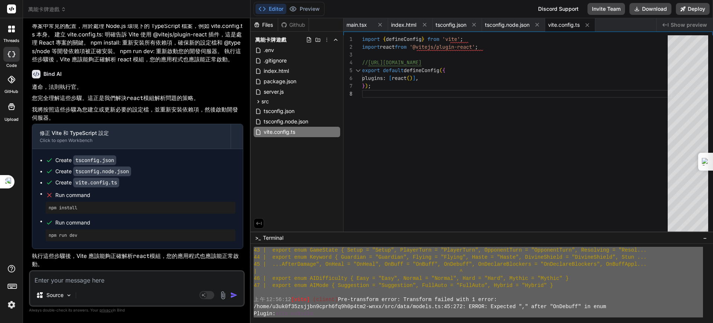
drag, startPoint x: 278, startPoint y: 313, endPoint x: 253, endPoint y: 173, distance: 141.9
click at [253, 173] on div "Files Github 萬能卡牌遊戲 .env .gitignore index.html package.json server.js src App.c…" at bounding box center [482, 170] width 462 height 304
type textarea "42 | loremi dolo SitaMetco { Adipi = "Elits", DoeiusModt = "IncidiDunt", Utlabo…"
click at [96, 278] on textarea at bounding box center [136, 277] width 213 height 13
paste textarea "42 | loremi dolo SitaMetco { Adipi = "Elits", DoeiusModt = "IncidiDunt", Utlabo…"
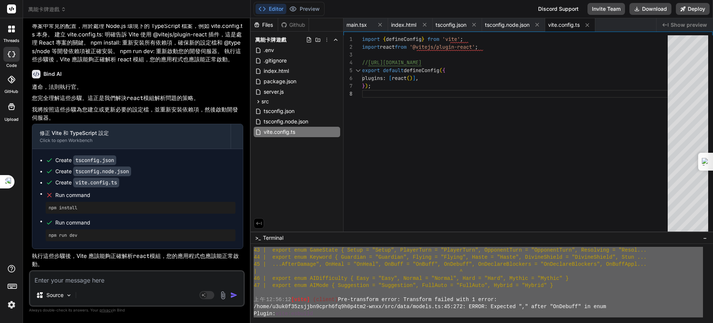
type textarea "42 | loremi dolo SitaMetco { Adipi = "Elits", DoeiusModt = "IncidiDunt", Utlabo…"
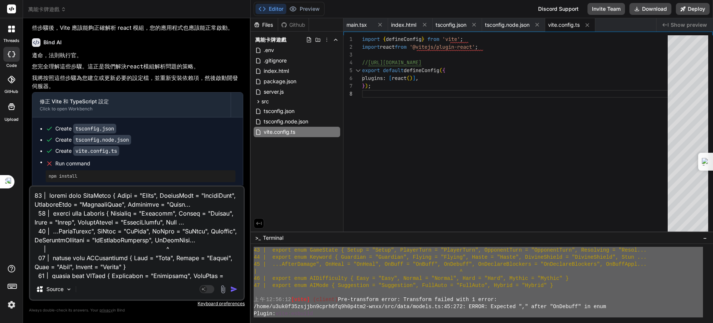
scroll to position [13322, 0]
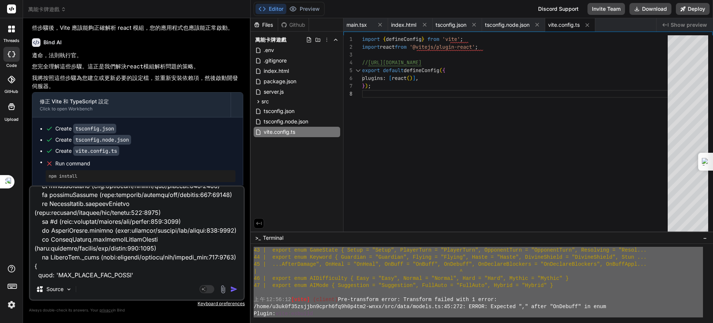
type textarea "x"
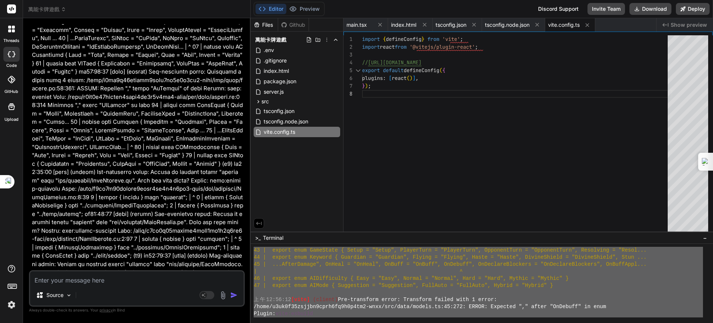
scroll to position [4215, 0]
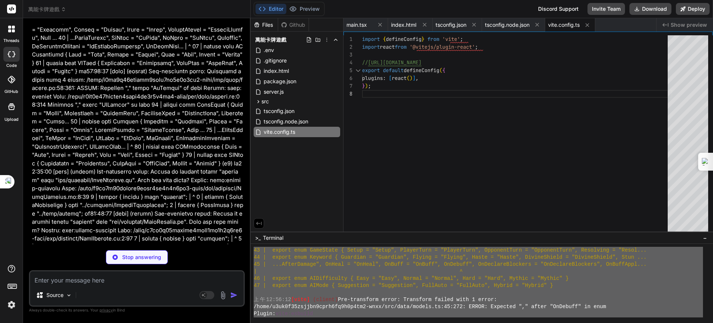
type textarea "x"
type textarea "}"
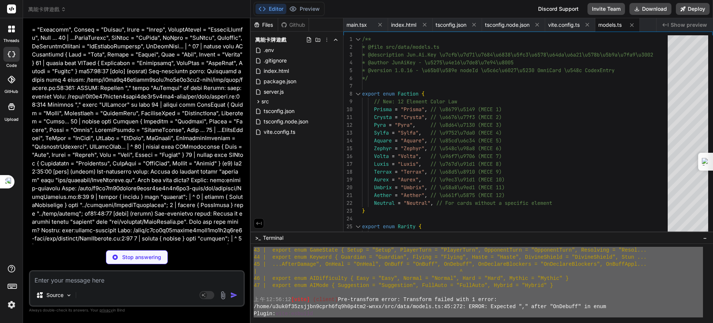
type textarea "x"
type textarea "return removedEffect; } return undefined; } }"
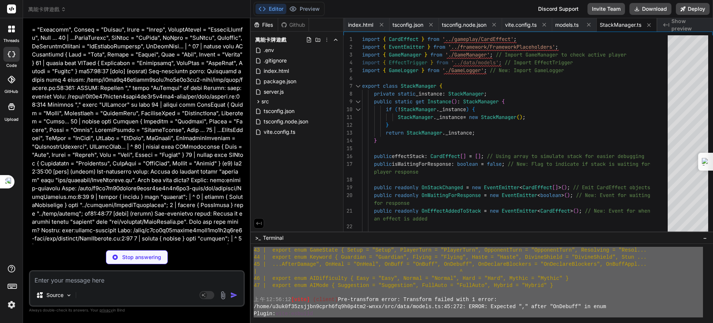
type textarea "x"
type textarea "}"
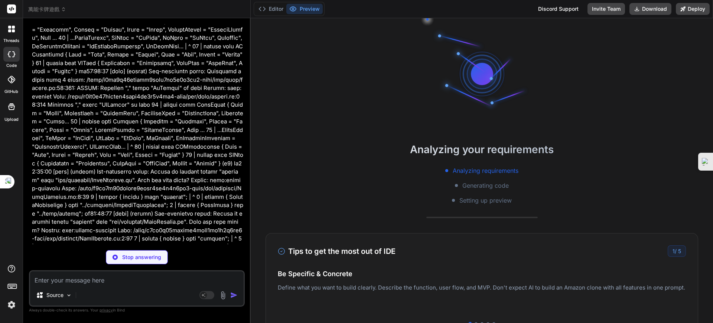
scroll to position [0, 96]
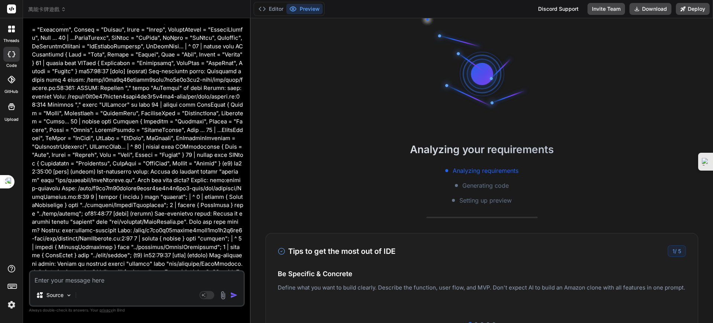
type textarea "x"
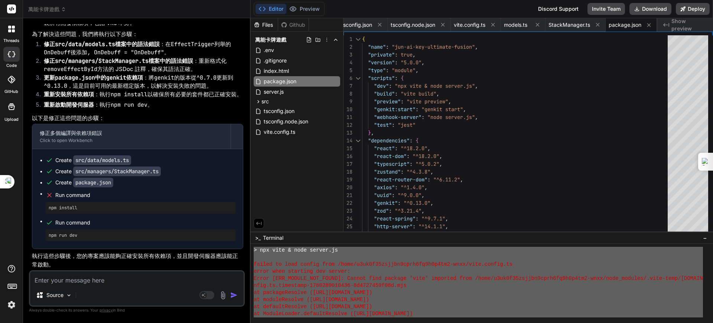
scroll to position [7054, 0]
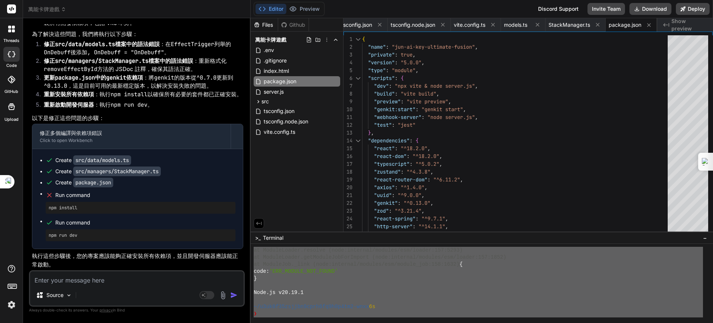
drag, startPoint x: 260, startPoint y: 248, endPoint x: 320, endPoint y: 330, distance: 101.3
type textarea "8 | loremi { d1 si ametc2 } adip "elit"; | ^ 0 | seddoe { TemporIncidid, Utlabo…"
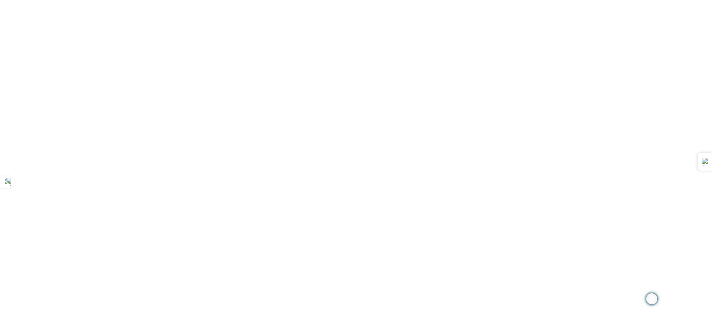
click at [596, 158] on div at bounding box center [356, 161] width 713 height 323
click at [202, 8] on div at bounding box center [356, 161] width 713 height 323
click at [464, 78] on div at bounding box center [356, 161] width 713 height 323
click at [498, 12] on div at bounding box center [356, 161] width 713 height 323
click at [26, 41] on div at bounding box center [356, 161] width 713 height 323
